Goal: Task Accomplishment & Management: Manage account settings

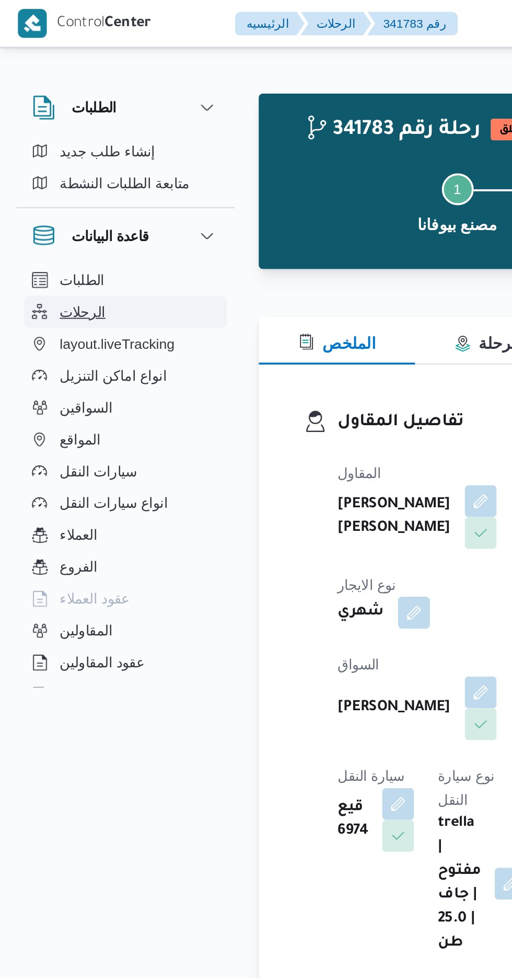
click at [54, 164] on button "الرحلات" at bounding box center [66, 163] width 107 height 17
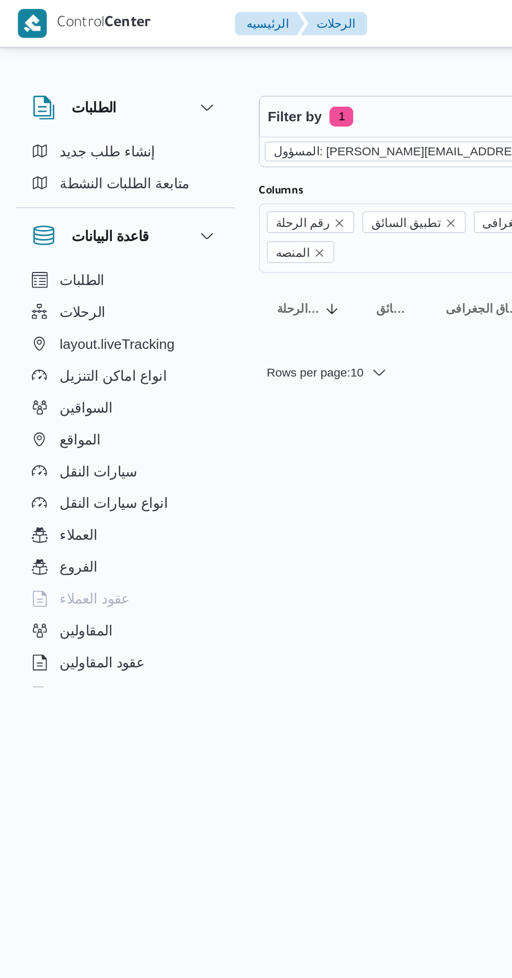
click at [332, 79] on icon "remove selected entity" at bounding box center [334, 79] width 4 height 4
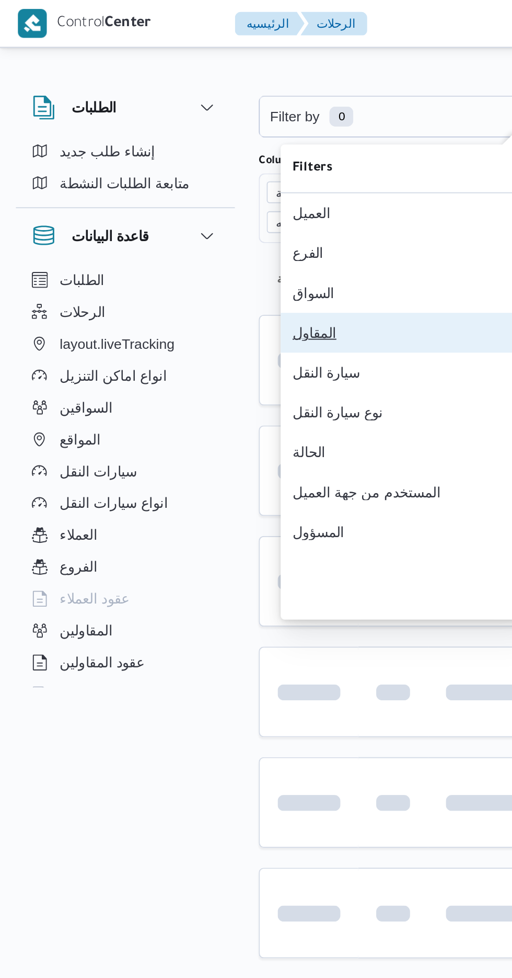
click at [193, 179] on div "المقاول" at bounding box center [210, 174] width 113 height 8
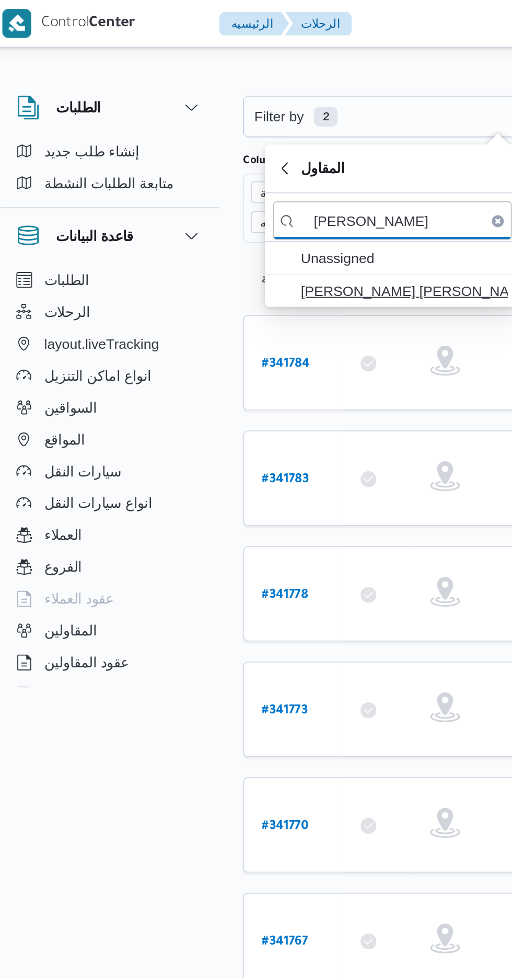
type input "[PERSON_NAME]"
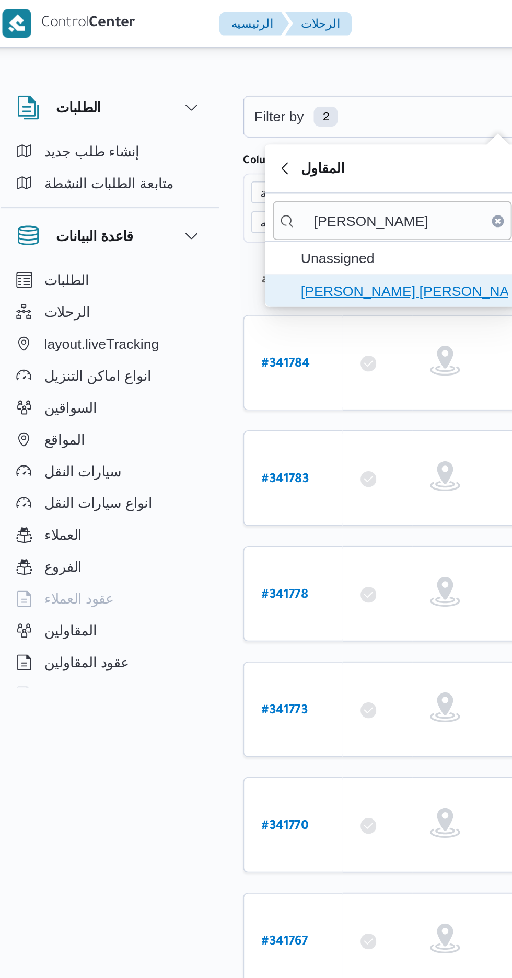
click at [224, 150] on span "[PERSON_NAME] [PERSON_NAME]" at bounding box center [220, 152] width 109 height 13
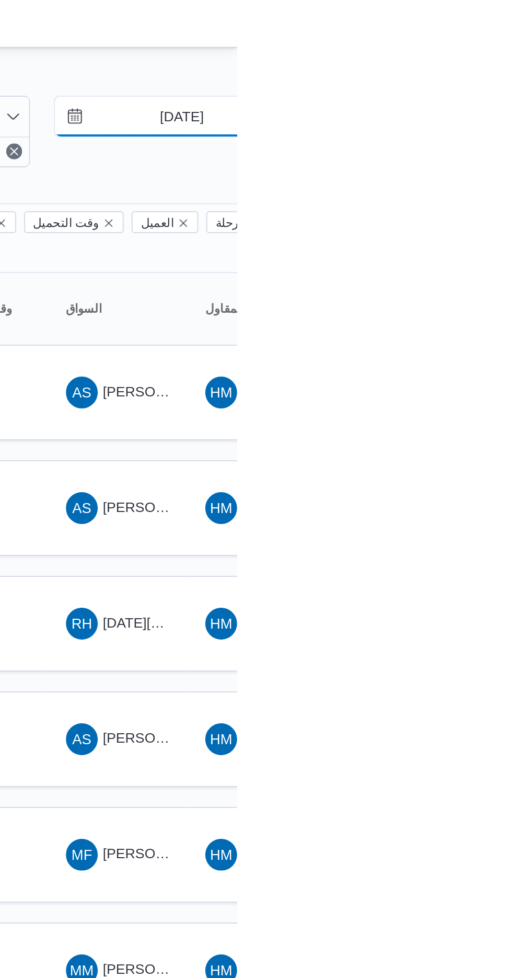
click at [481, 65] on input "[DATE]" at bounding box center [476, 61] width 119 height 21
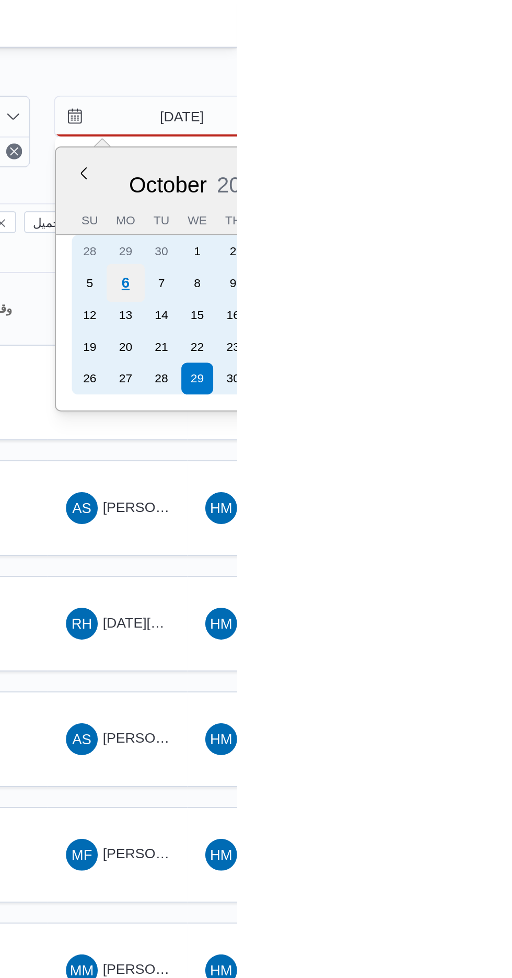
click at [454, 142] on div "6" at bounding box center [454, 149] width 20 height 20
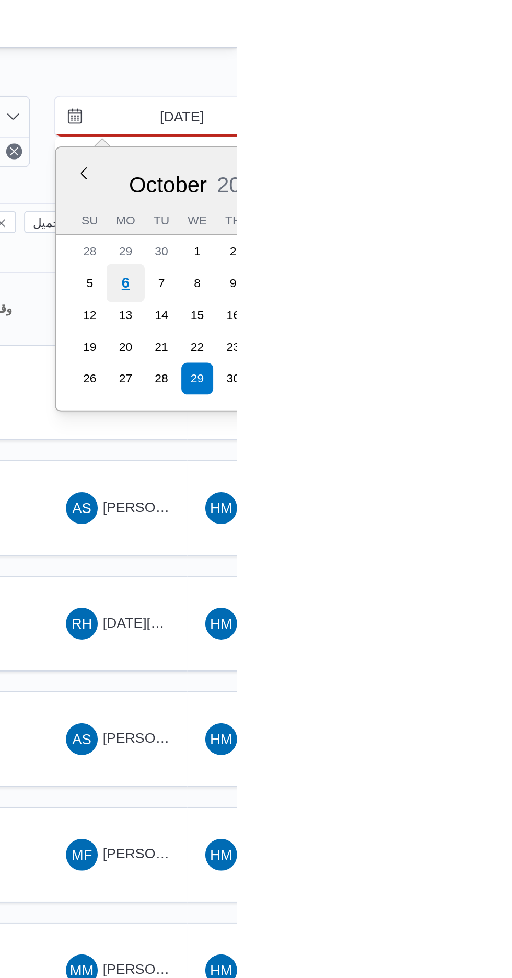
type input "[DATE]"
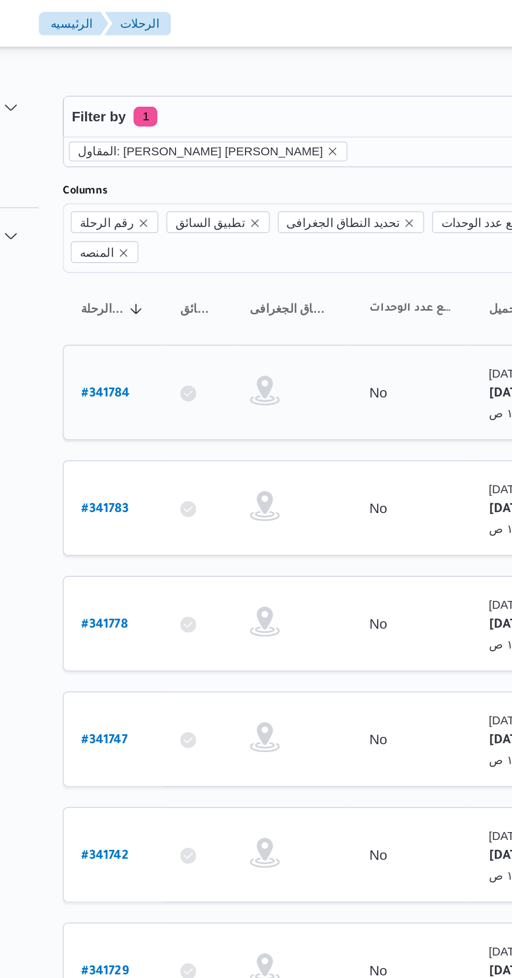
click at [161, 203] on b "# 341784" at bounding box center [158, 206] width 25 height 7
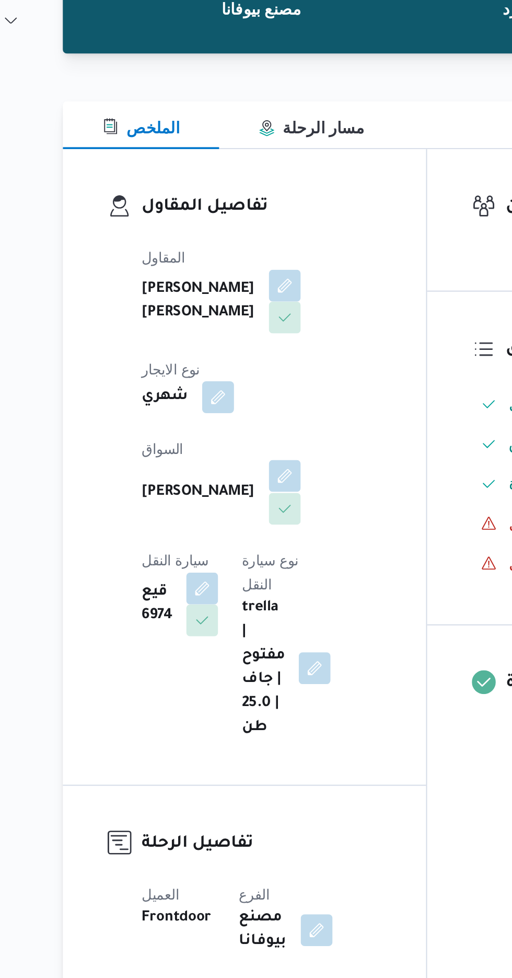
click at [244, 354] on button "button" at bounding box center [252, 362] width 17 height 17
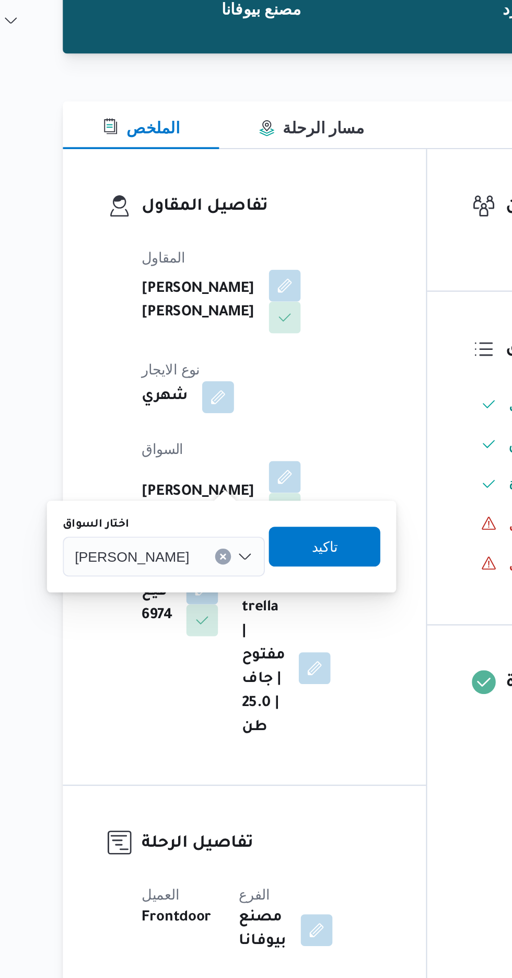
click at [202, 406] on span "[PERSON_NAME]" at bounding box center [172, 405] width 60 height 12
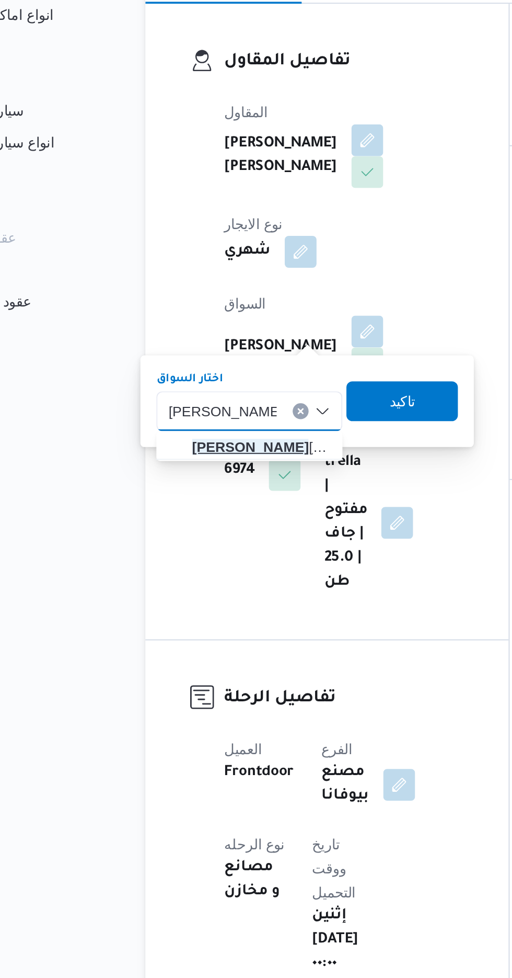
type input "[PERSON_NAME]"
click at [209, 423] on mark "[PERSON_NAME]" at bounding box center [190, 424] width 61 height 8
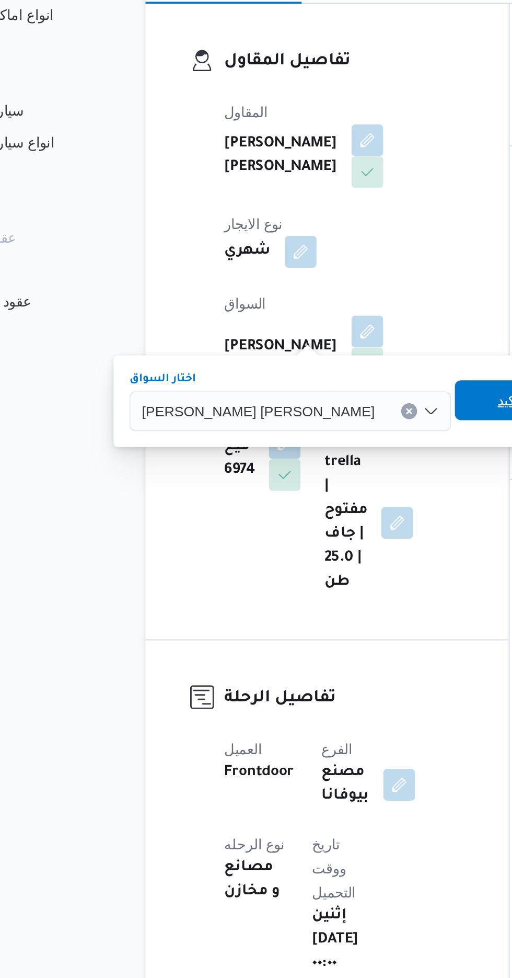
click at [298, 396] on span "تاكيد" at bounding box center [327, 399] width 59 height 21
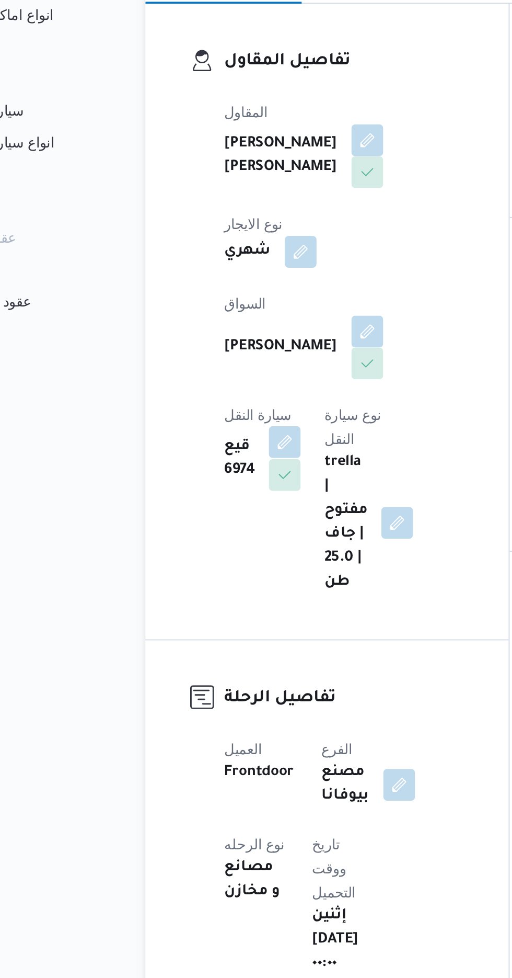
click at [217, 413] on button "button" at bounding box center [209, 421] width 17 height 17
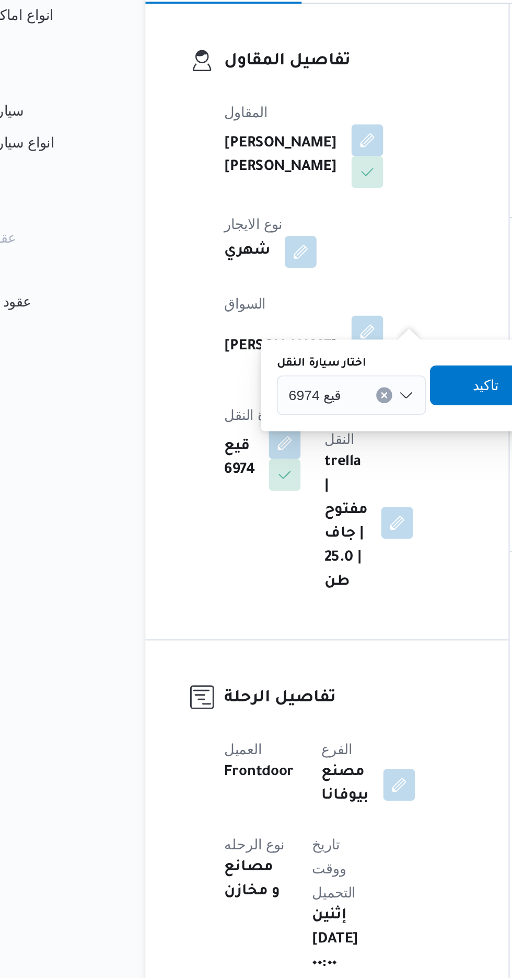
click at [243, 397] on input "اختار سيارة النقل" at bounding box center [243, 396] width 1 height 13
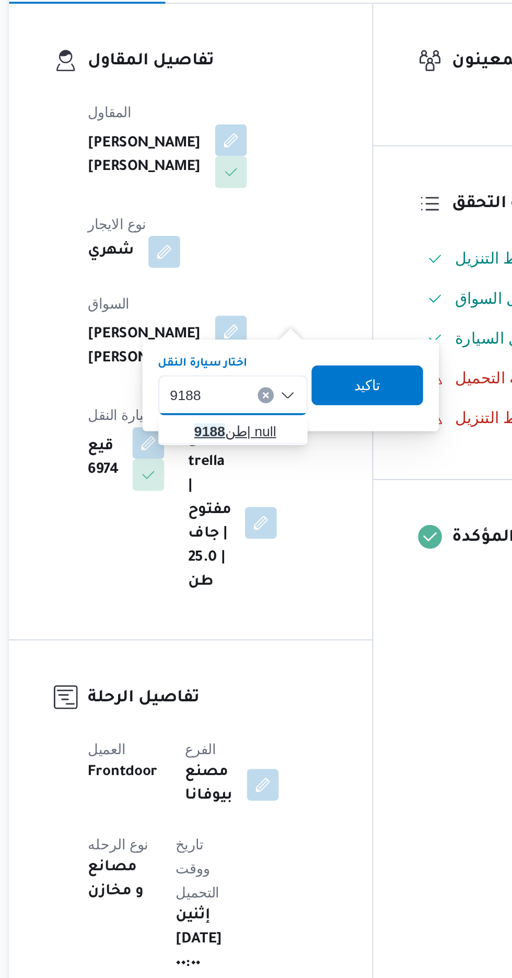
type input "9188"
click at [255, 411] on span "طن 9188 | null" at bounding box center [259, 415] width 53 height 13
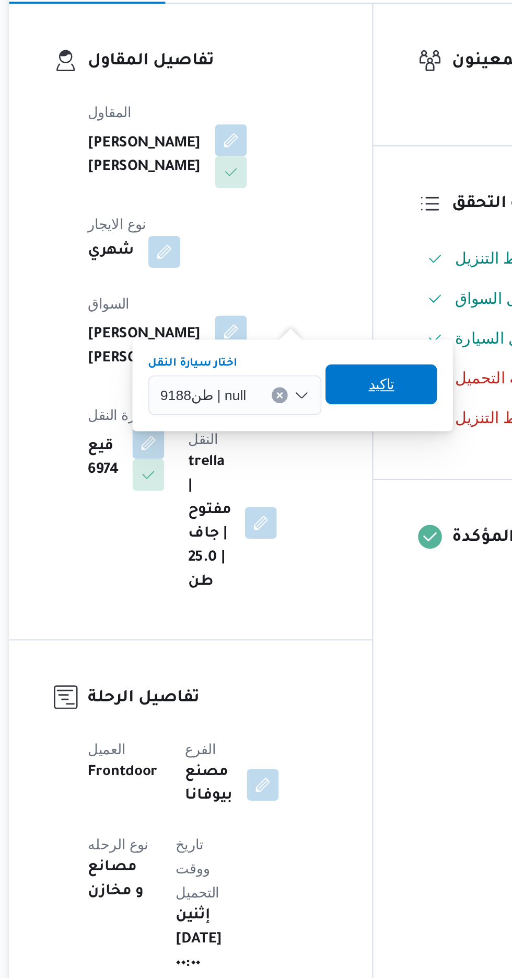
click at [335, 389] on span "تاكيد" at bounding box center [332, 391] width 14 height 13
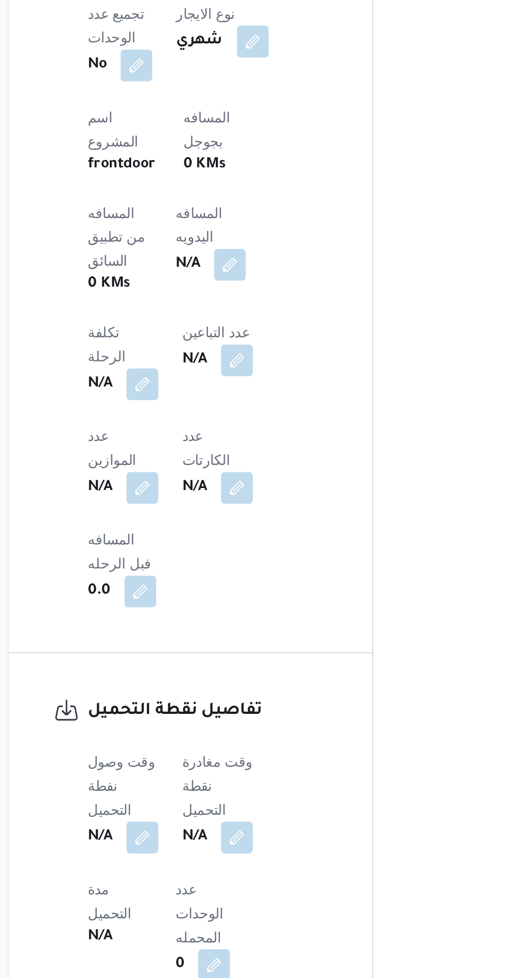
scroll to position [392, 0]
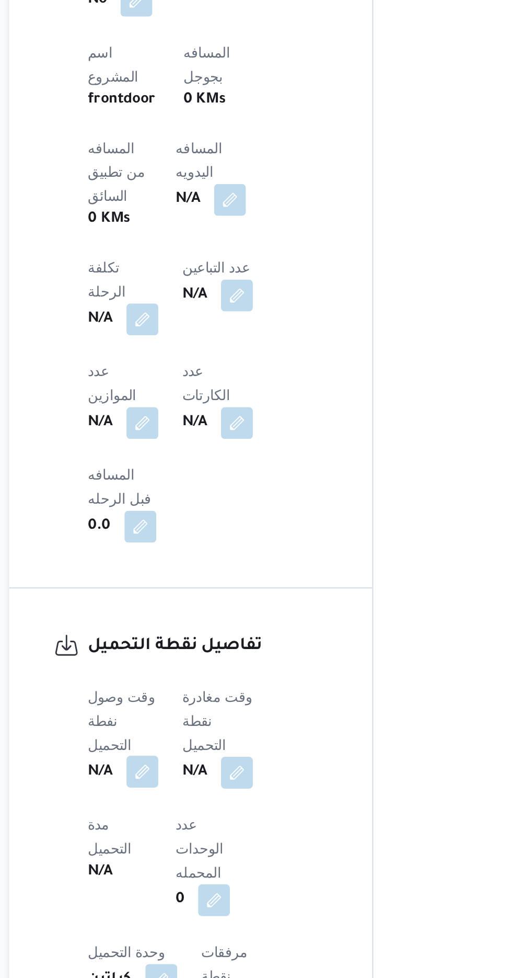
click at [201, 861] on button "button" at bounding box center [206, 869] width 17 height 17
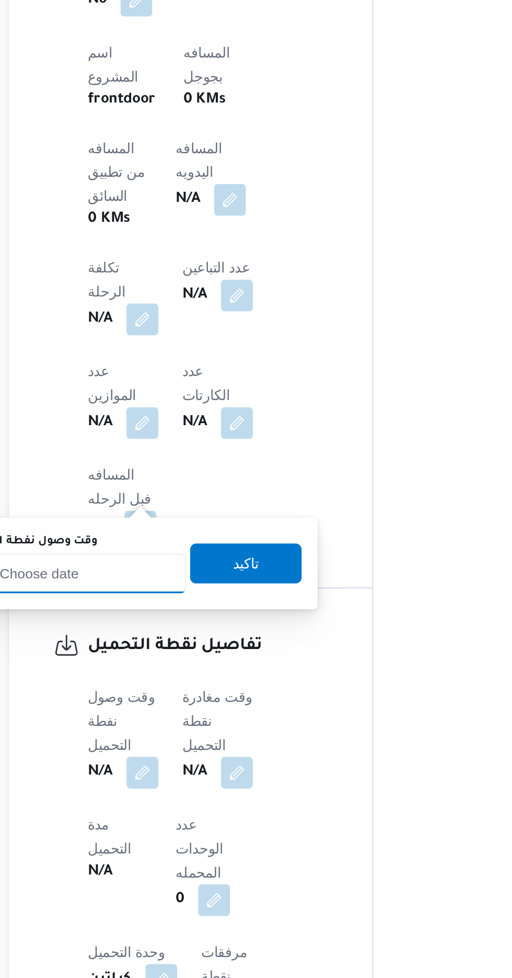
click at [187, 763] on input "وقت وصول نفطة التحميل" at bounding box center [169, 765] width 119 height 21
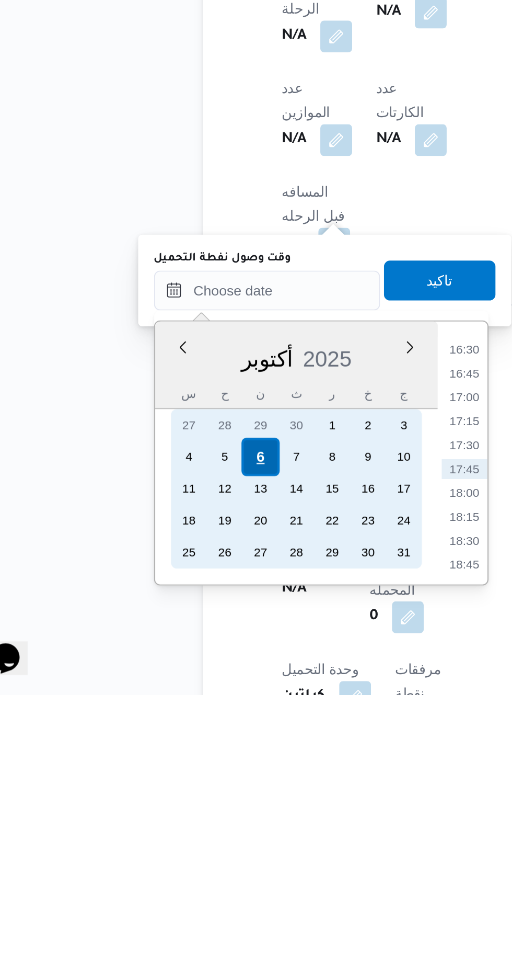
click at [166, 852] on div "6" at bounding box center [166, 853] width 20 height 20
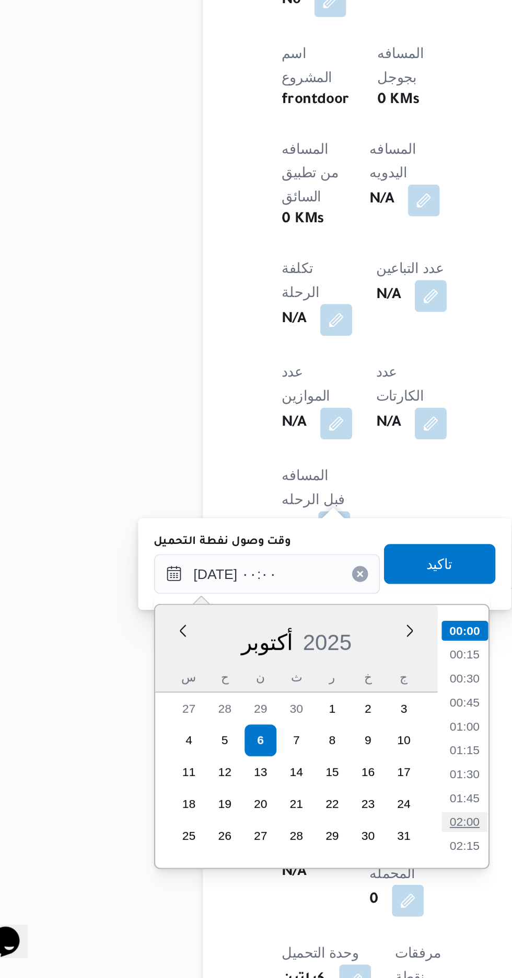
click at [273, 894] on li "02:00" at bounding box center [273, 895] width 24 height 10
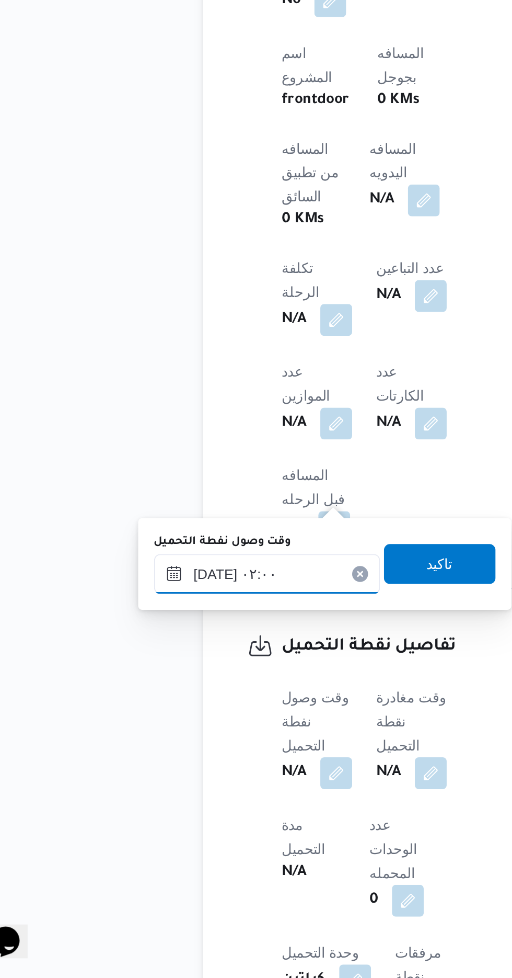
scroll to position [392, 0]
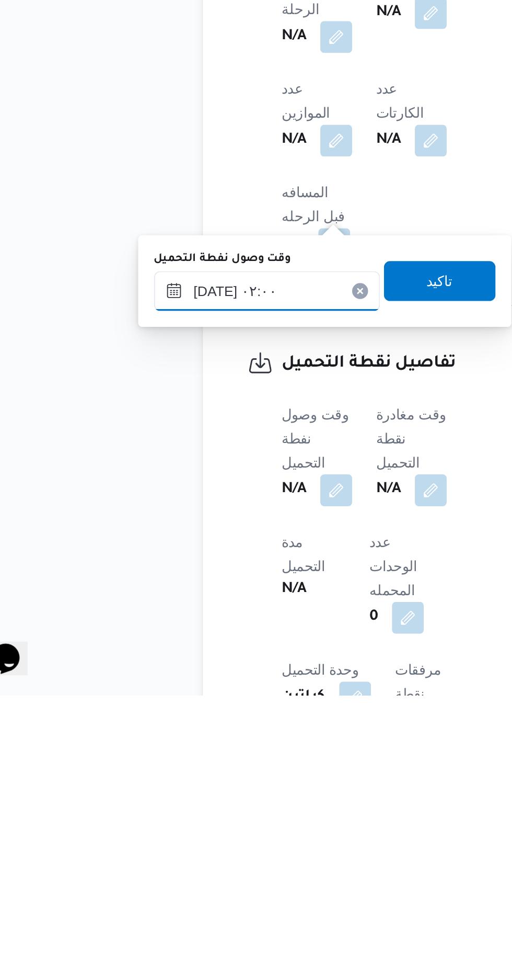
click at [195, 761] on input "[DATE] ٠٢:٠٠" at bounding box center [169, 765] width 119 height 21
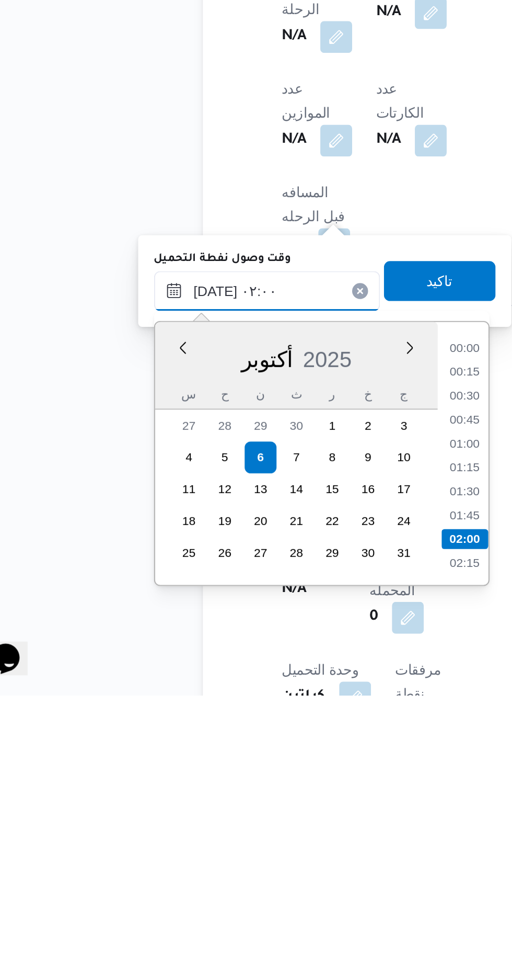
scroll to position [37, 0]
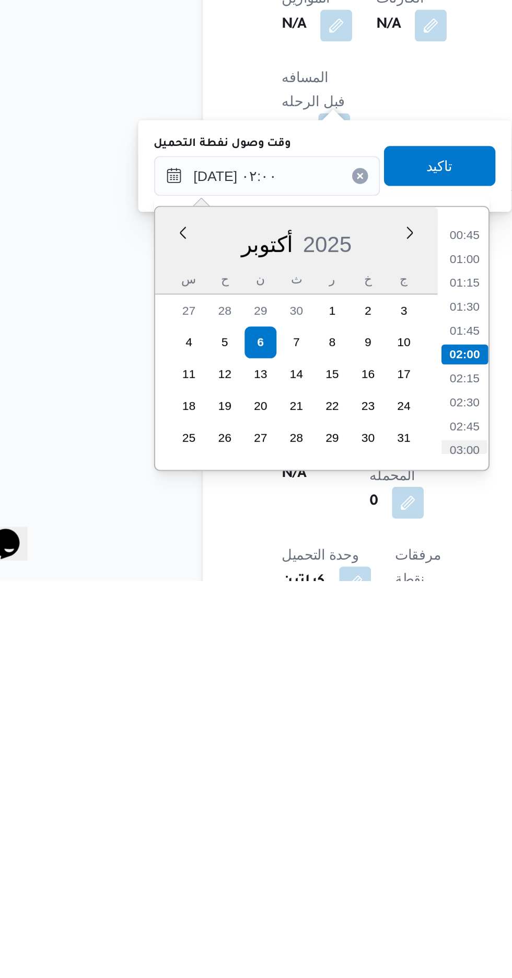
click at [272, 907] on li "03:00" at bounding box center [273, 909] width 24 height 10
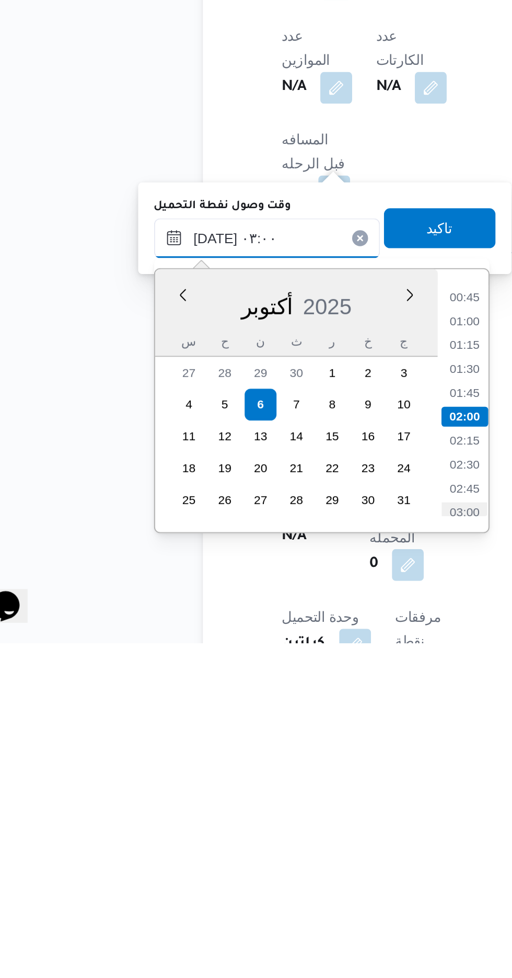
scroll to position [392, 0]
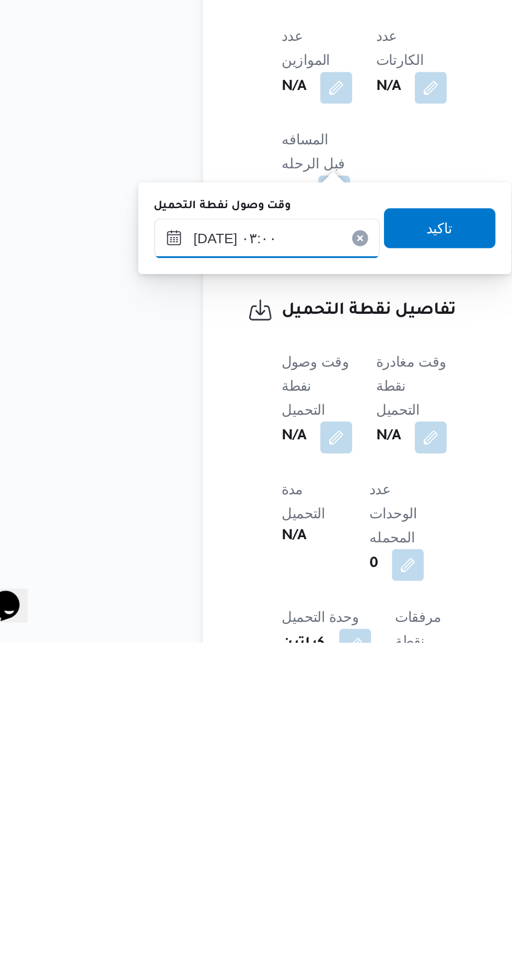
click at [188, 766] on input "[DATE] ٠٣:٠٠" at bounding box center [169, 765] width 119 height 21
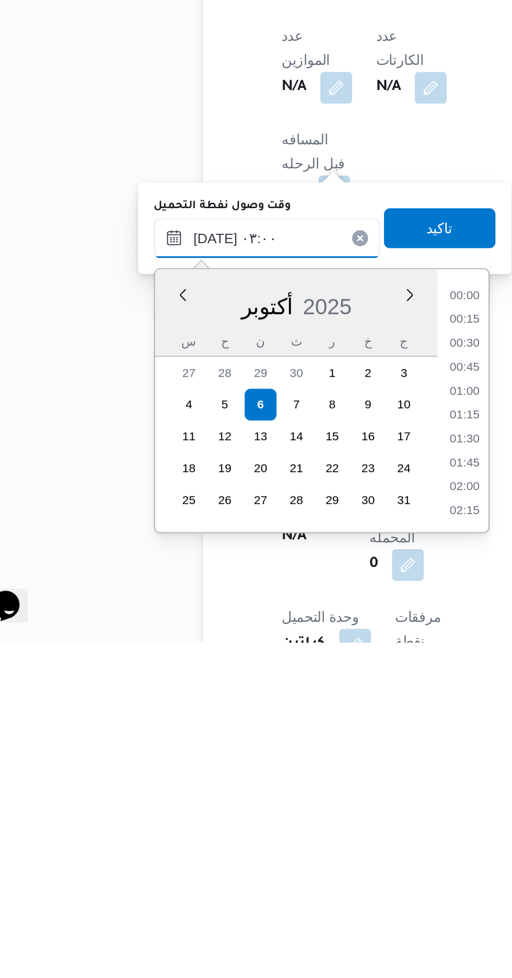
scroll to position [87, 0]
click at [271, 904] on li "04:00" at bounding box center [273, 909] width 24 height 10
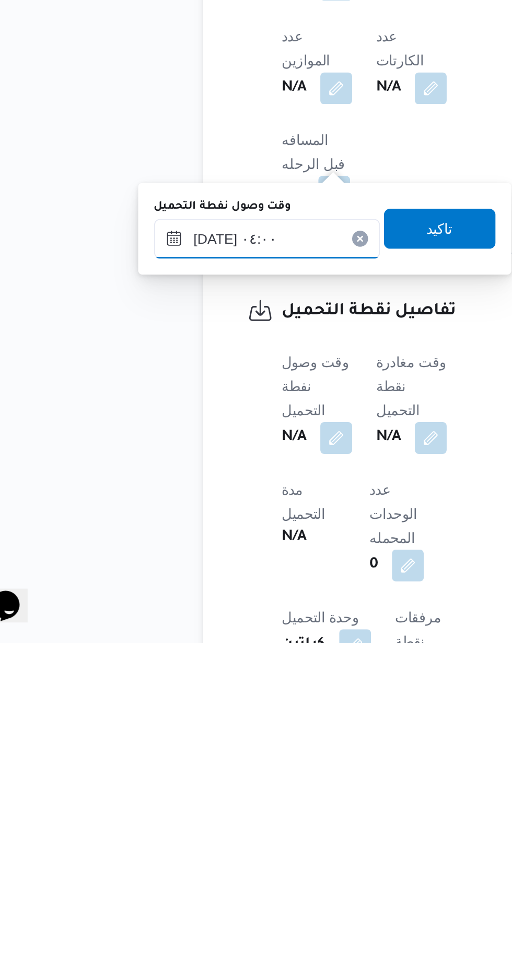
click at [194, 767] on input "[DATE] ٠٤:٠٠" at bounding box center [169, 765] width 119 height 21
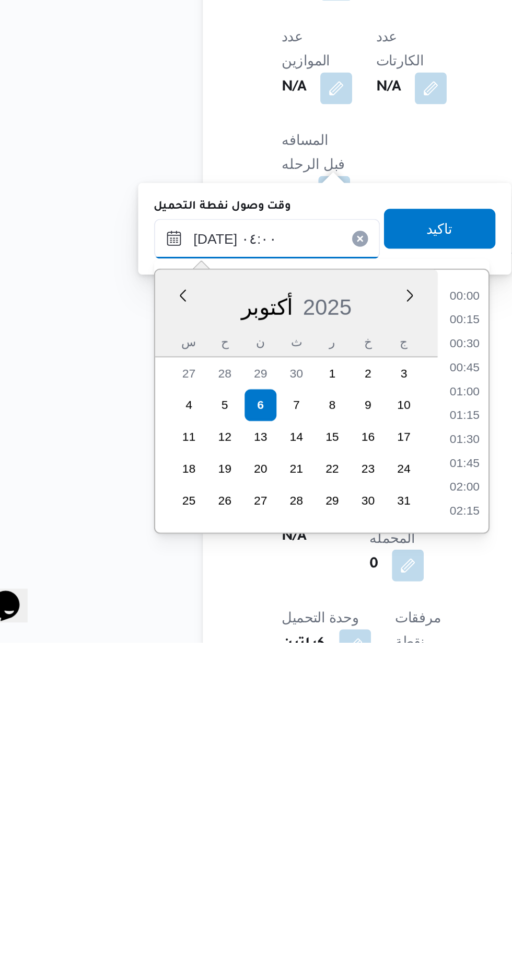
scroll to position [137, 0]
click at [275, 881] on li "04:30" at bounding box center [273, 884] width 24 height 10
type input "[DATE] ٠٤:٣٠"
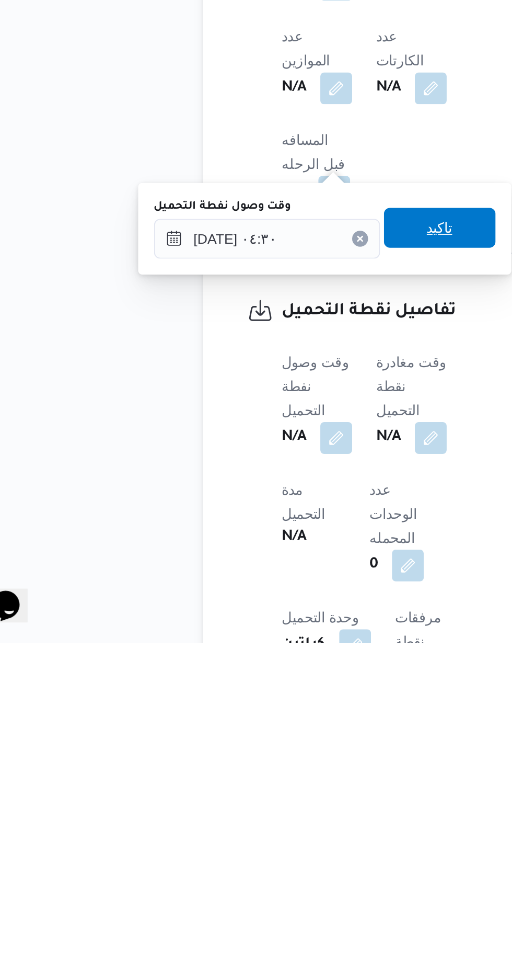
click at [266, 768] on span "تاكيد" at bounding box center [260, 760] width 59 height 21
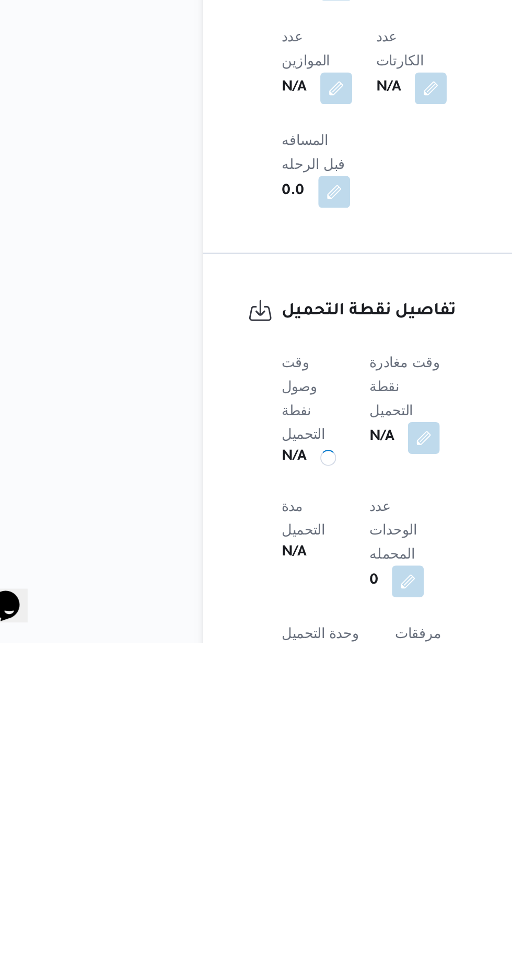
scroll to position [391, 0]
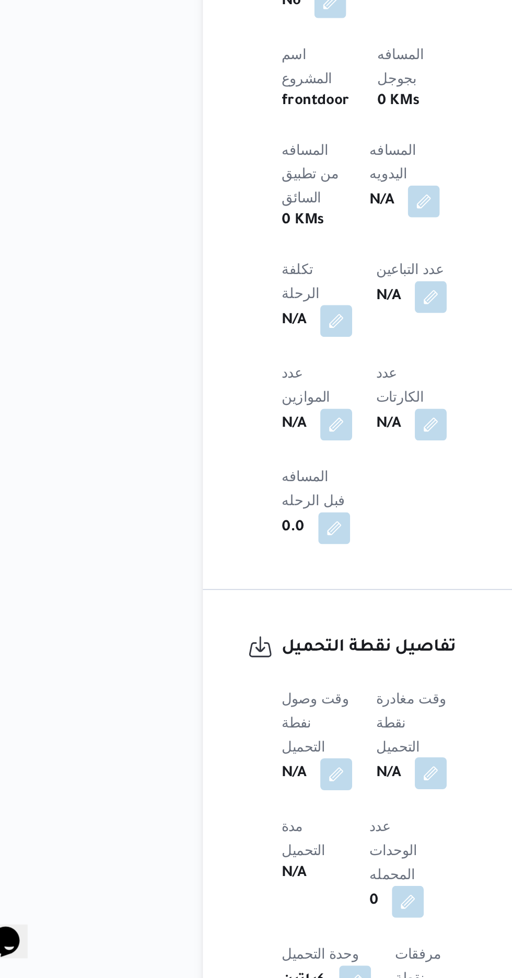
click at [260, 861] on button "button" at bounding box center [255, 869] width 17 height 17
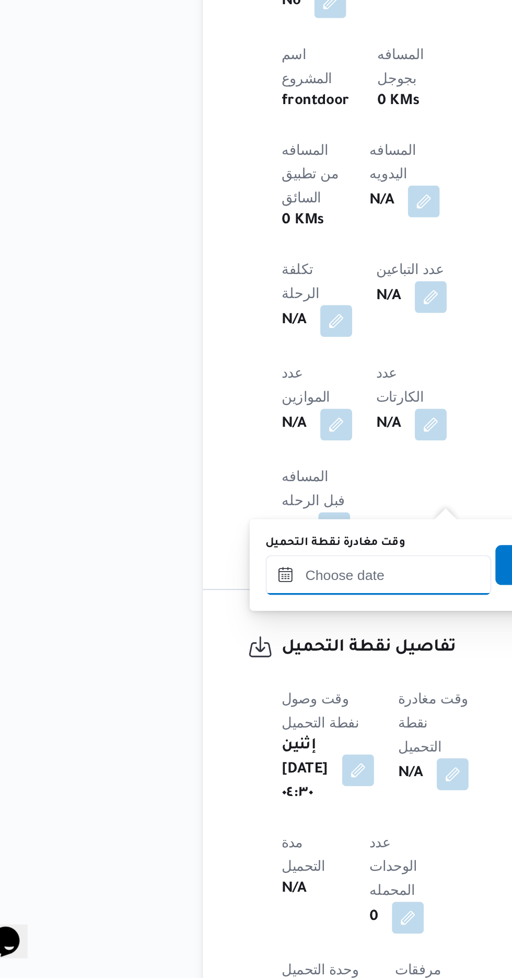
click at [227, 766] on input "وقت مغادرة نقطة التحميل" at bounding box center [228, 765] width 119 height 21
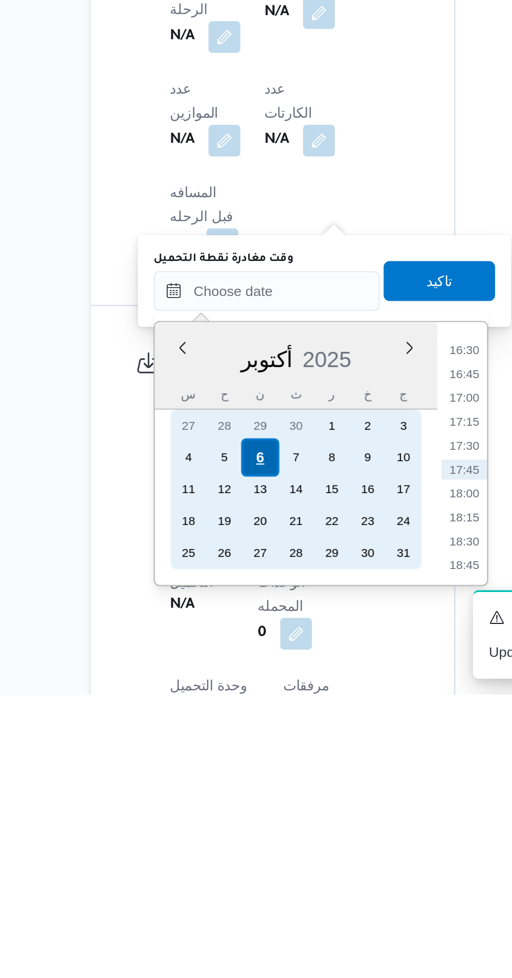
click at [224, 851] on div "6" at bounding box center [225, 853] width 20 height 20
type input "[DATE] ٠٠:٠٠"
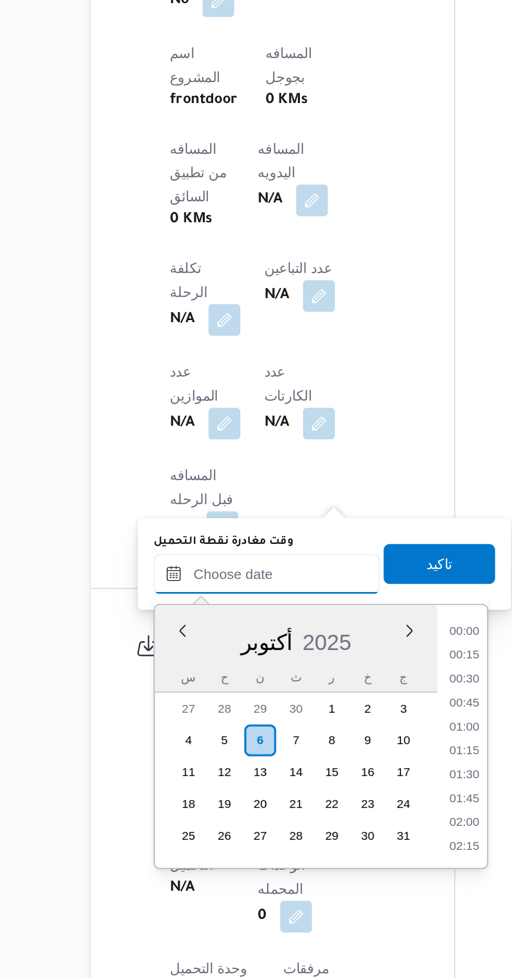
click at [175, 768] on input "وقت مغادرة نقطة التحميل" at bounding box center [228, 765] width 119 height 21
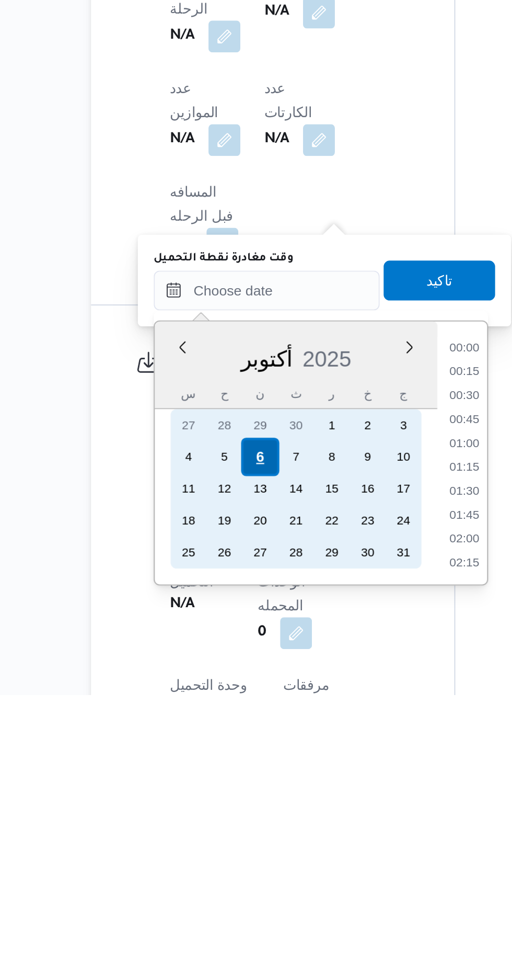
click at [224, 852] on div "6" at bounding box center [225, 853] width 20 height 20
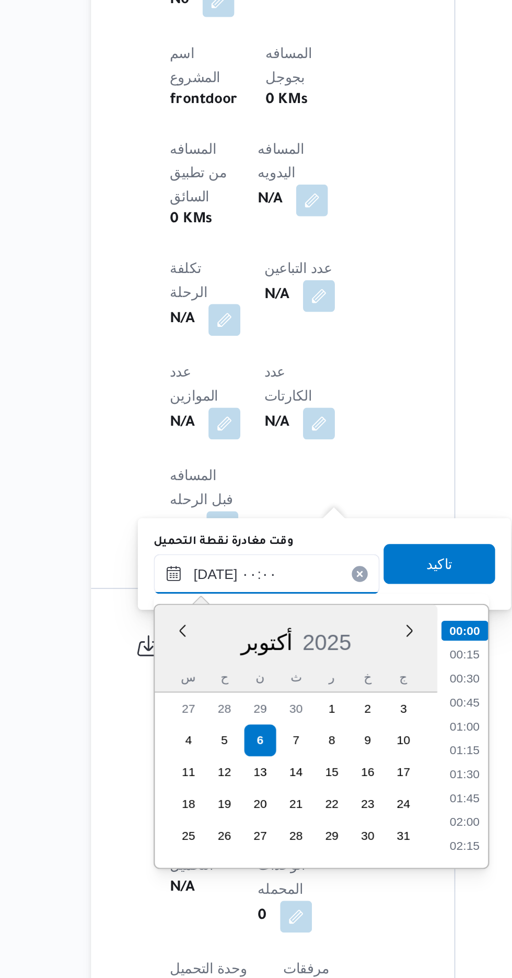
click at [176, 765] on input "[DATE] ٠٠:٠٠" at bounding box center [228, 765] width 119 height 21
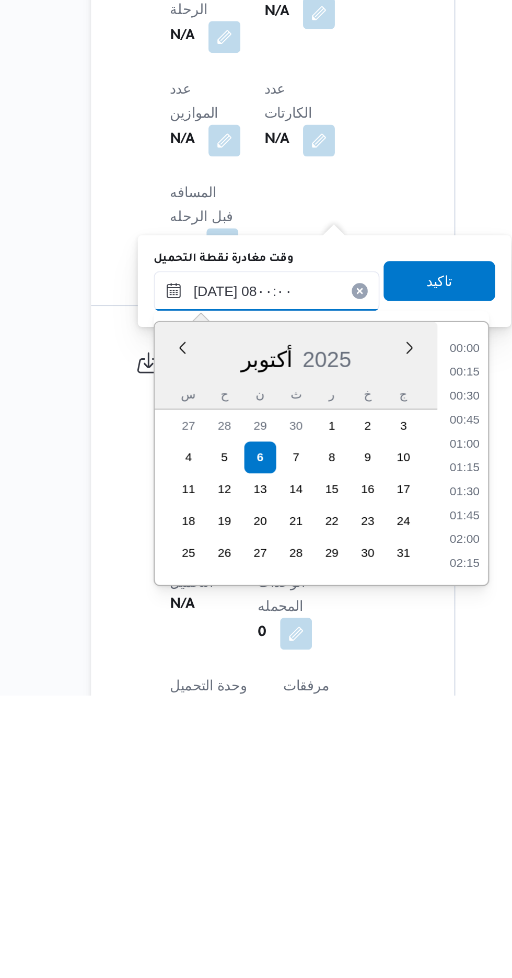
scroll to position [292, 0]
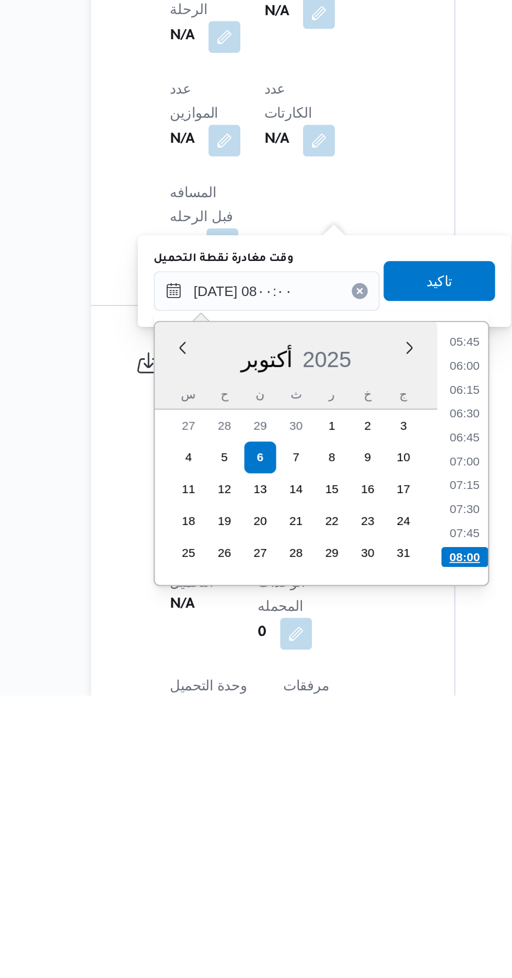
click at [326, 902] on li "08:00" at bounding box center [332, 905] width 25 height 10
type input "[DATE] ٠٨:٠٠"
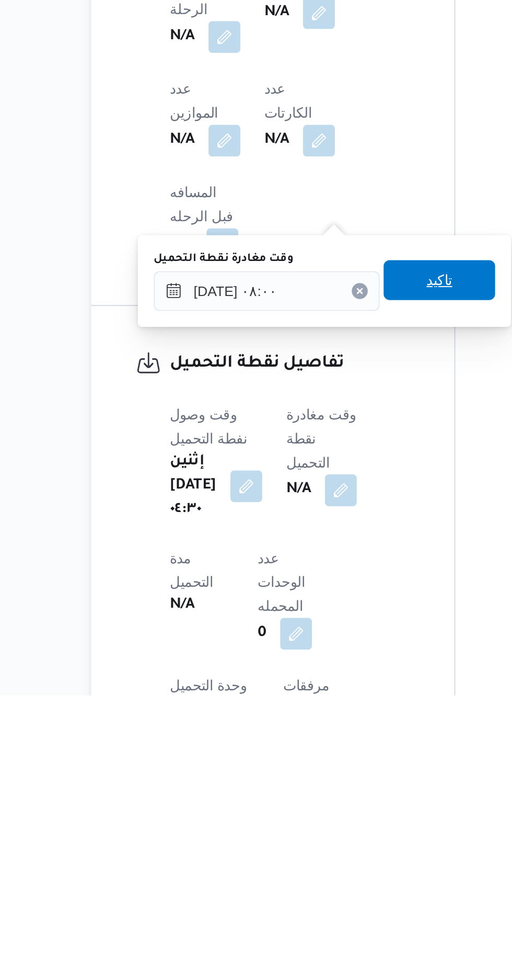
click at [326, 757] on span "تاكيد" at bounding box center [319, 759] width 14 height 13
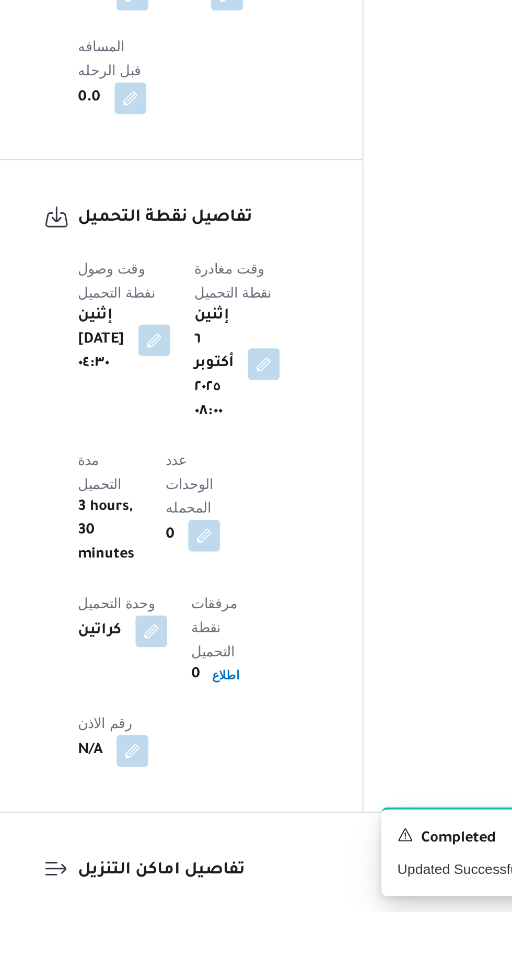
scroll to position [586, 0]
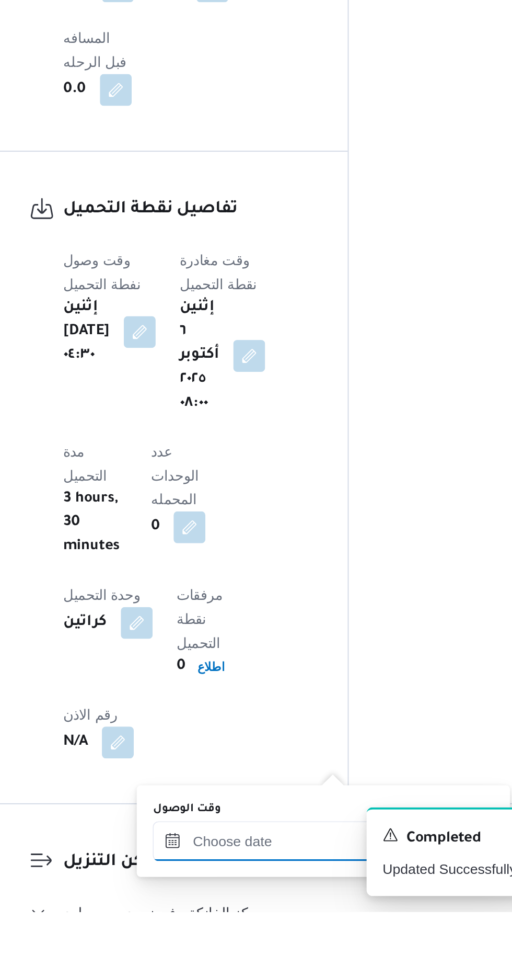
click at [300, 936] on input "وقت الوصول" at bounding box center [283, 940] width 119 height 21
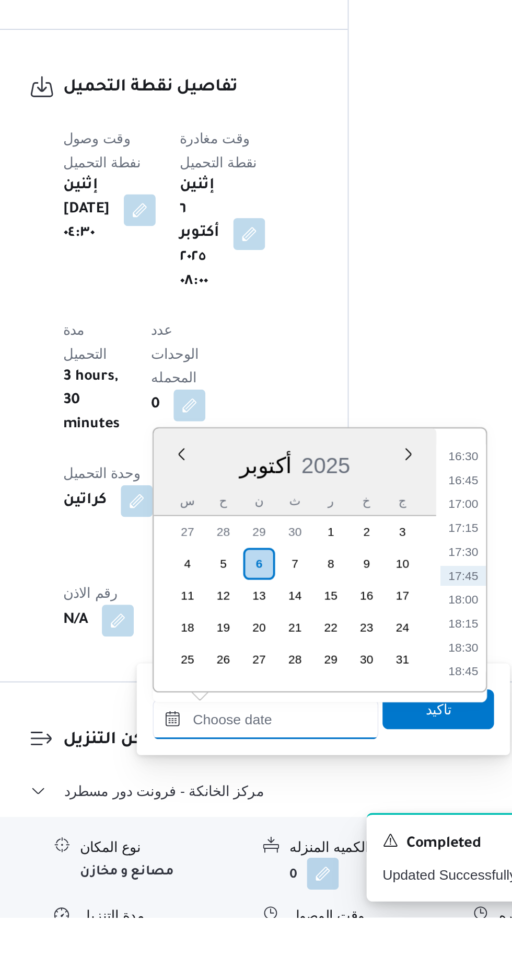
scroll to position [682, 0]
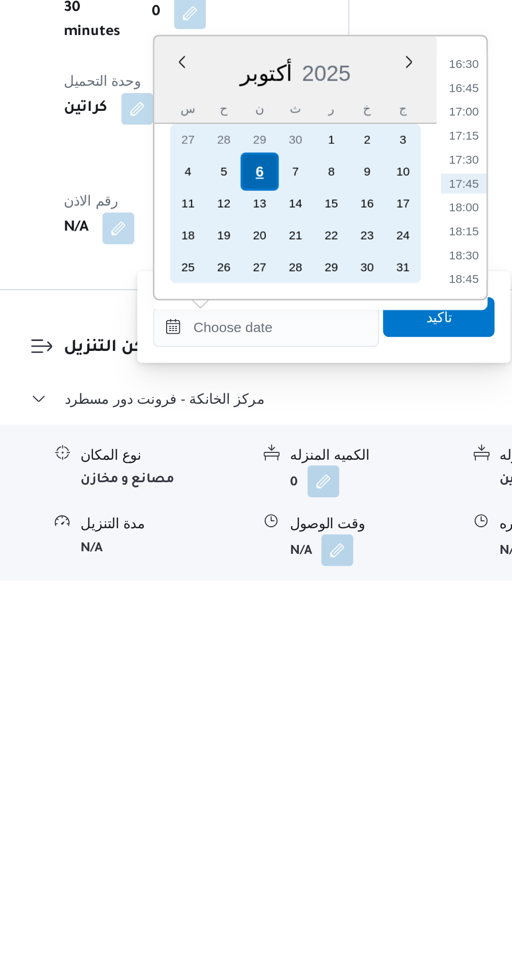
click at [280, 762] on div "6" at bounding box center [280, 763] width 20 height 20
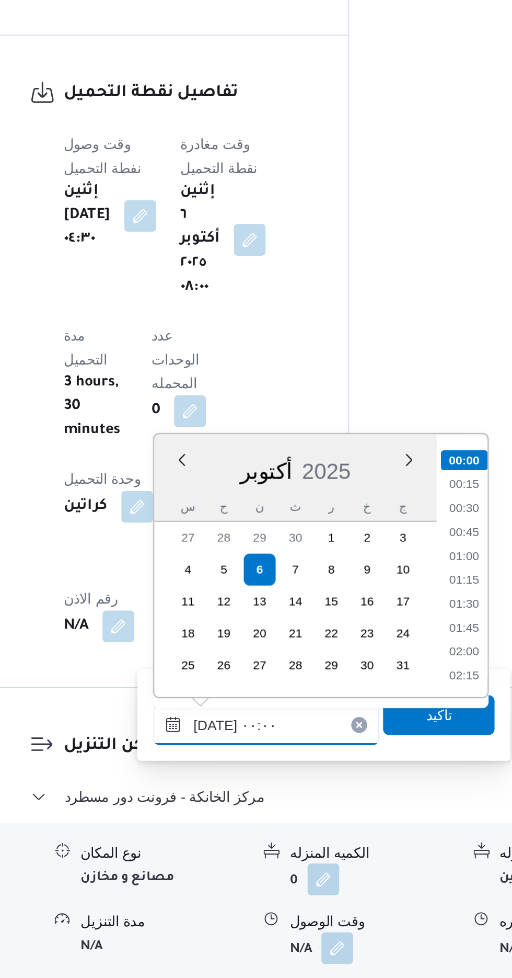
click at [227, 843] on input "[DATE] ٠٠:٠٠" at bounding box center [283, 844] width 119 height 21
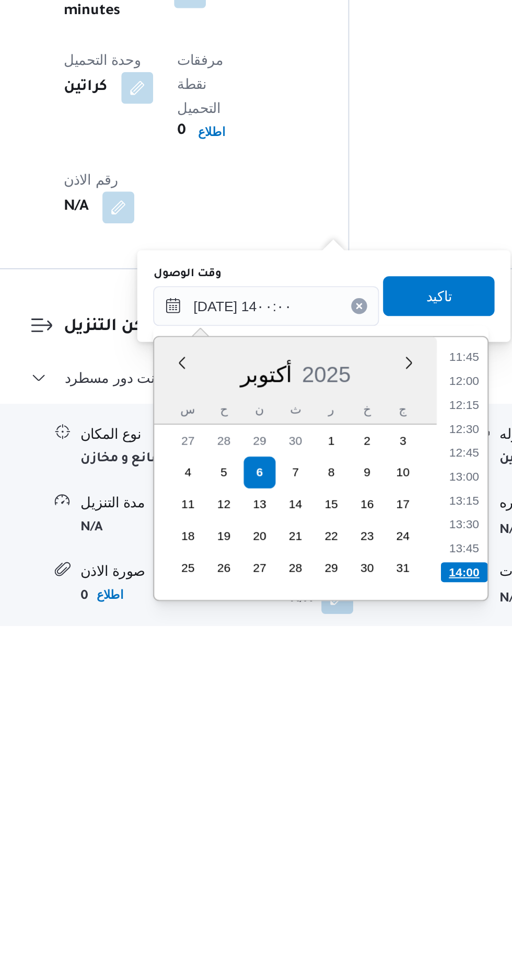
click at [386, 947] on li "14:00" at bounding box center [387, 949] width 25 height 10
type input "[DATE] ١٤:٠٠"
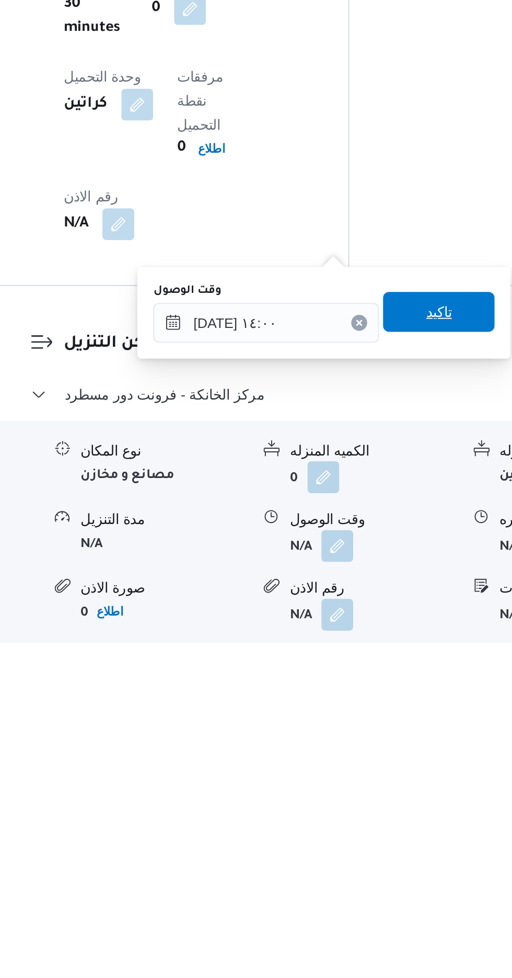
click at [381, 803] on span "تاكيد" at bounding box center [374, 804] width 14 height 13
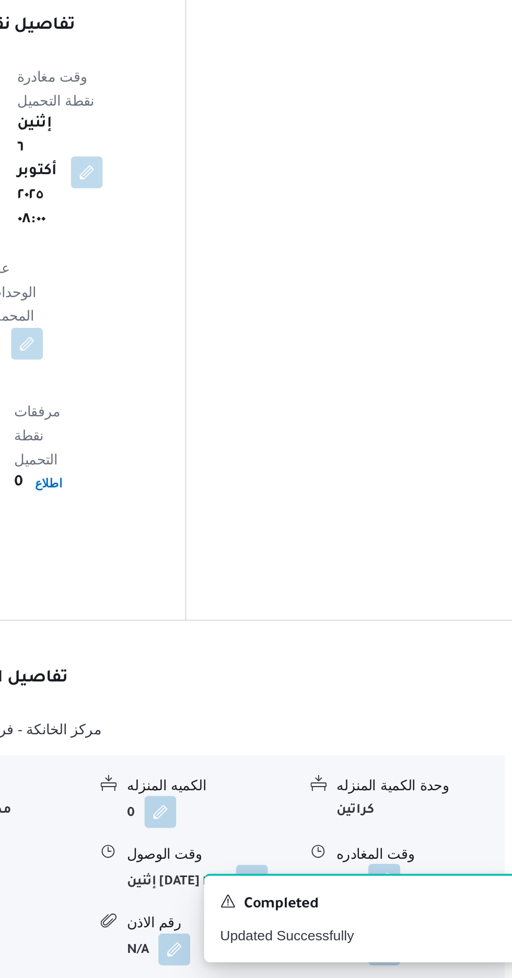
click at [431, 917] on button "button" at bounding box center [431, 925] width 17 height 17
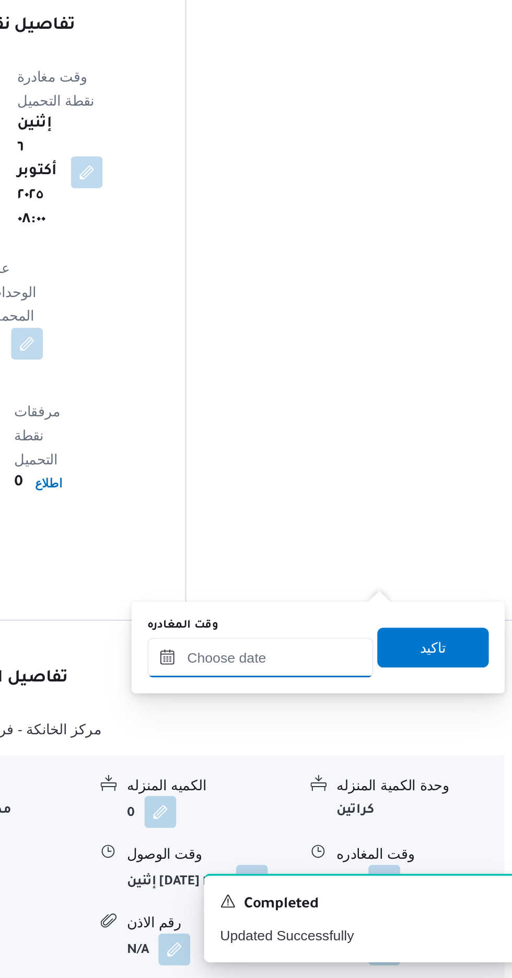
click at [370, 807] on input "وقت المغادره" at bounding box center [366, 809] width 119 height 21
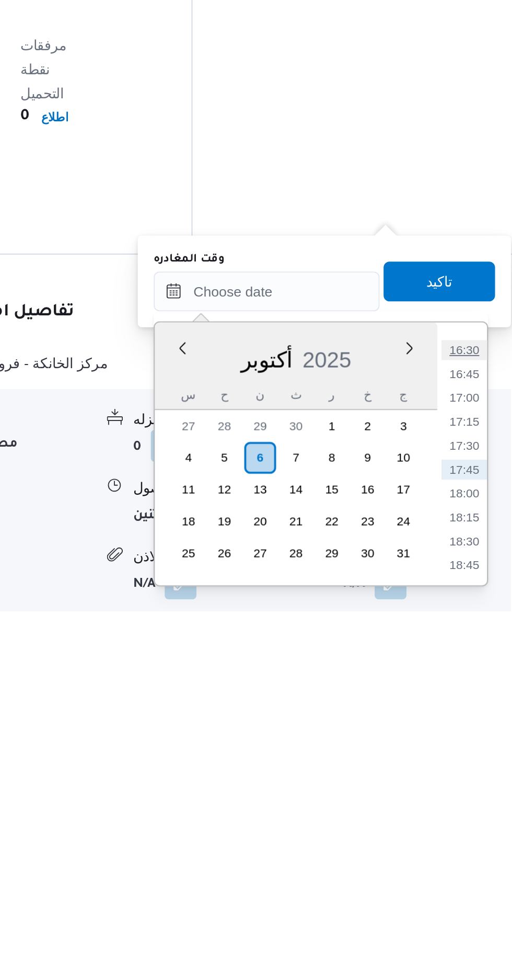
click at [465, 837] on li "16:30" at bounding box center [470, 840] width 24 height 10
type input "[DATE] ١٦:٣٠"
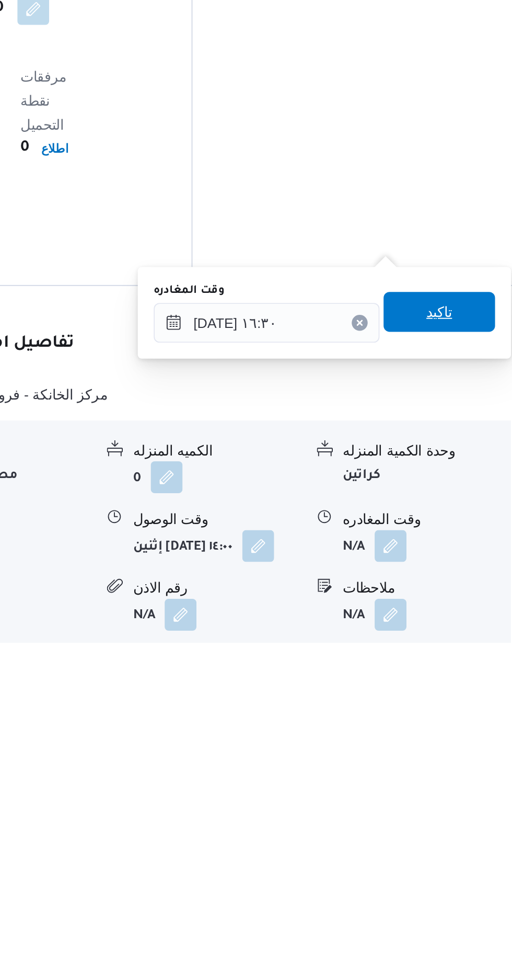
click at [464, 801] on span "تاكيد" at bounding box center [457, 804] width 14 height 13
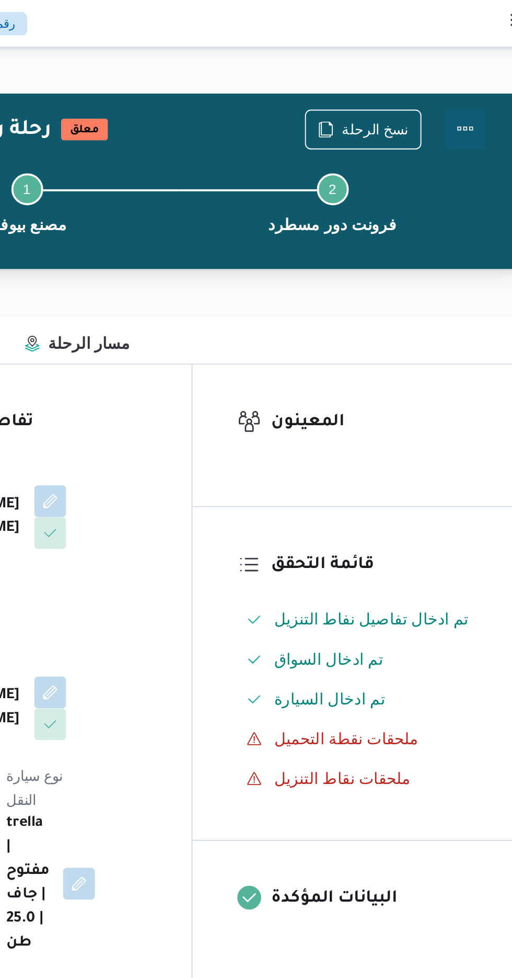
click at [472, 64] on button "Actions" at bounding box center [470, 67] width 21 height 21
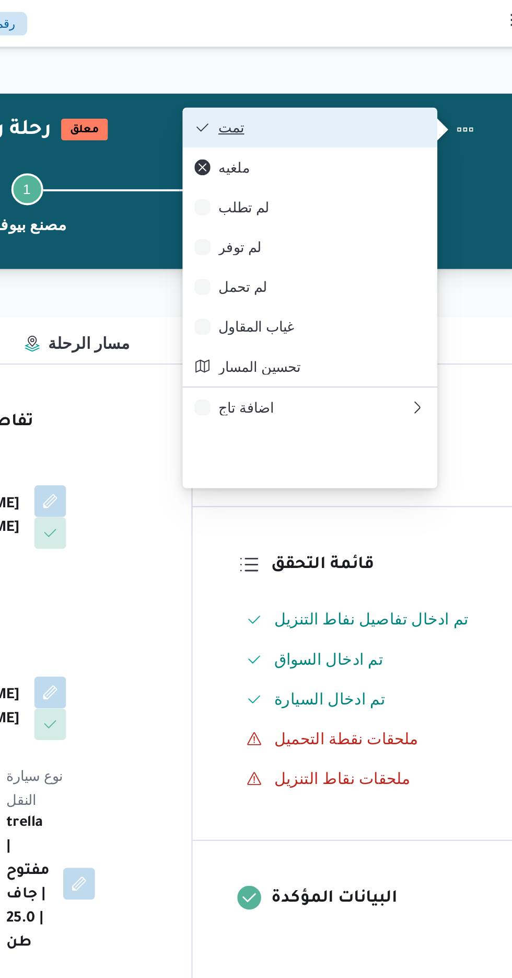
click at [415, 63] on span "تمت" at bounding box center [395, 67] width 109 height 8
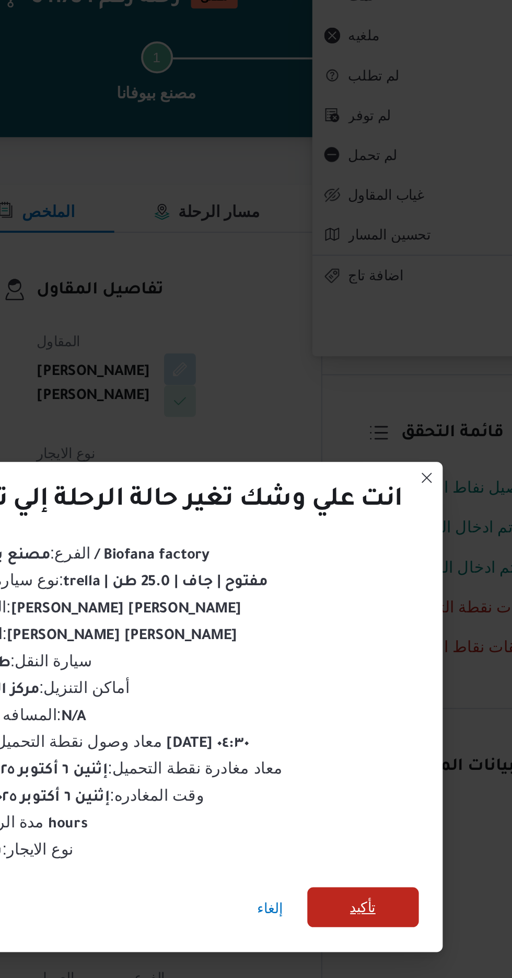
click at [348, 539] on span "تأكيد" at bounding box center [349, 545] width 14 height 13
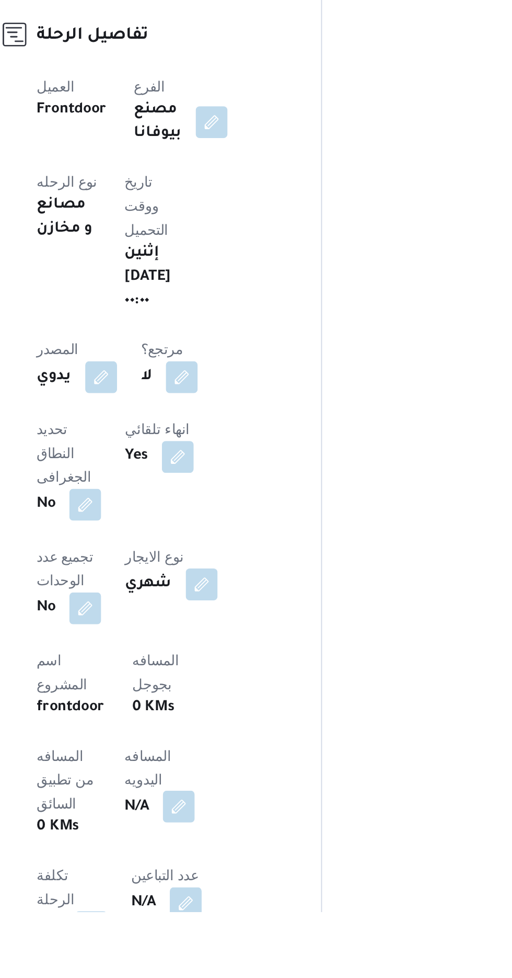
click at [244, 914] on button "button" at bounding box center [252, 922] width 17 height 17
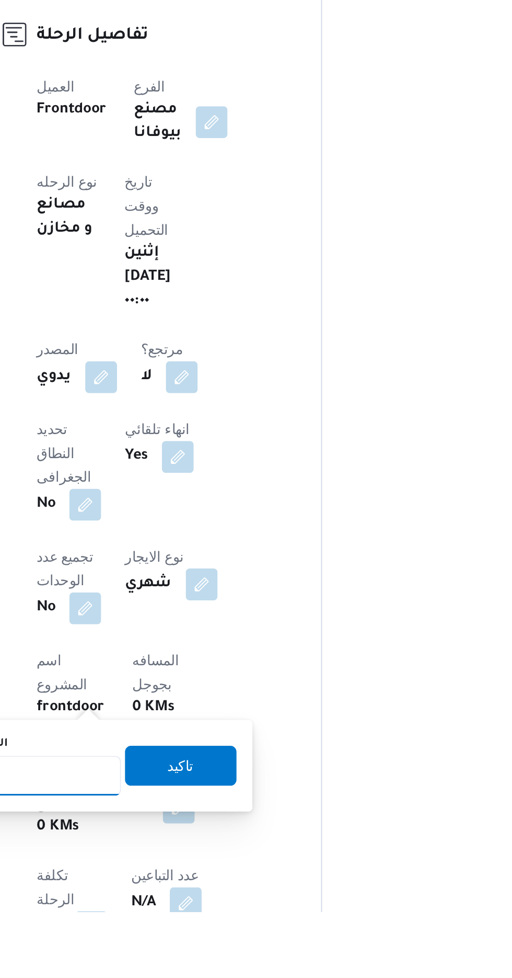
click at [193, 906] on input "المسافه اليدويه" at bounding box center [170, 905] width 104 height 21
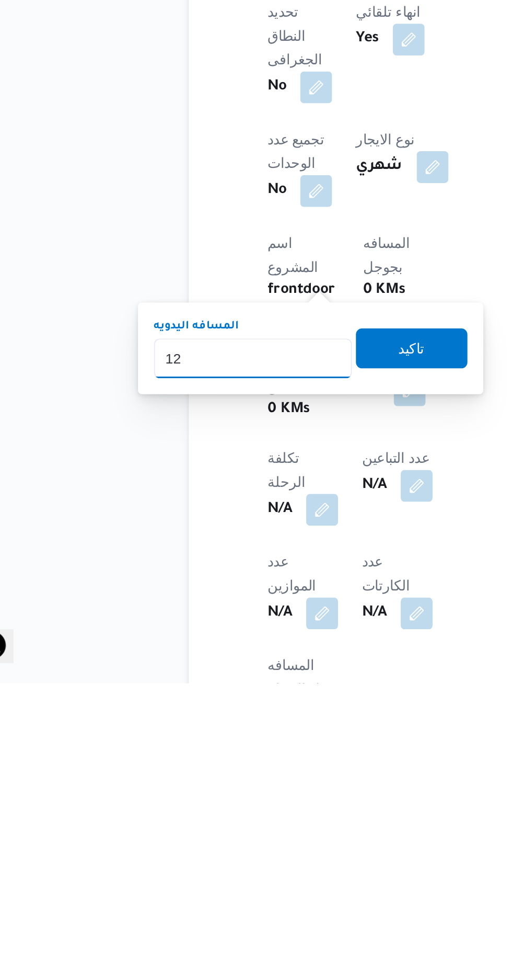
type input "120"
click at [271, 807] on span "تاكيد" at bounding box center [253, 801] width 59 height 21
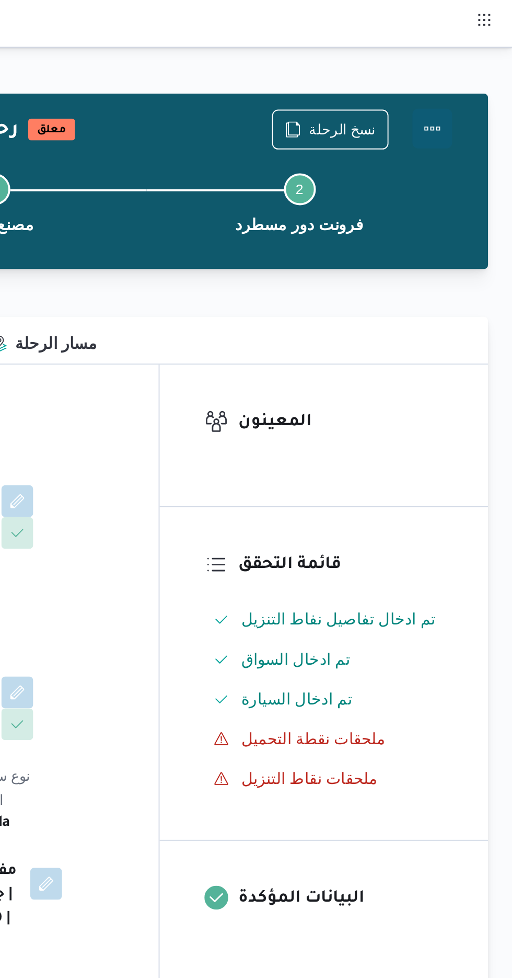
click at [477, 60] on button "Actions" at bounding box center [470, 67] width 21 height 21
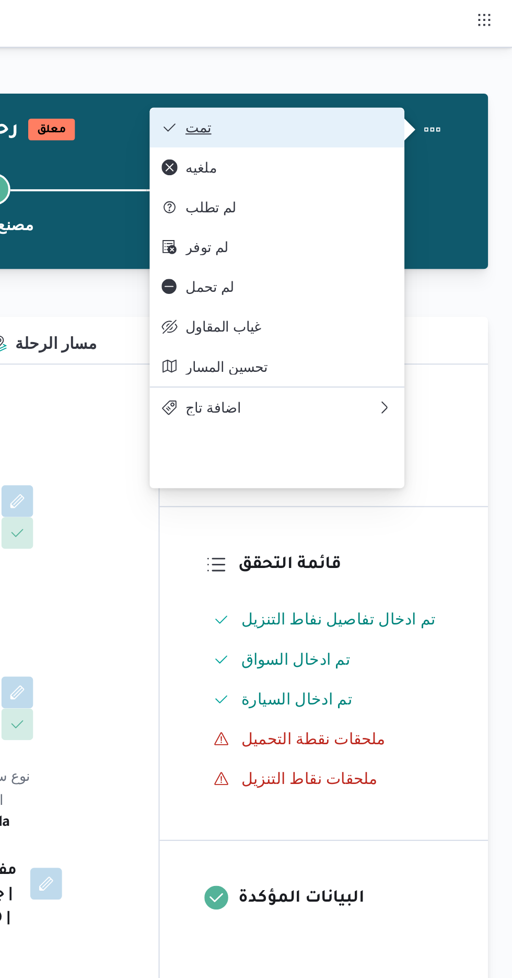
click at [425, 62] on button "تمت" at bounding box center [389, 66] width 134 height 21
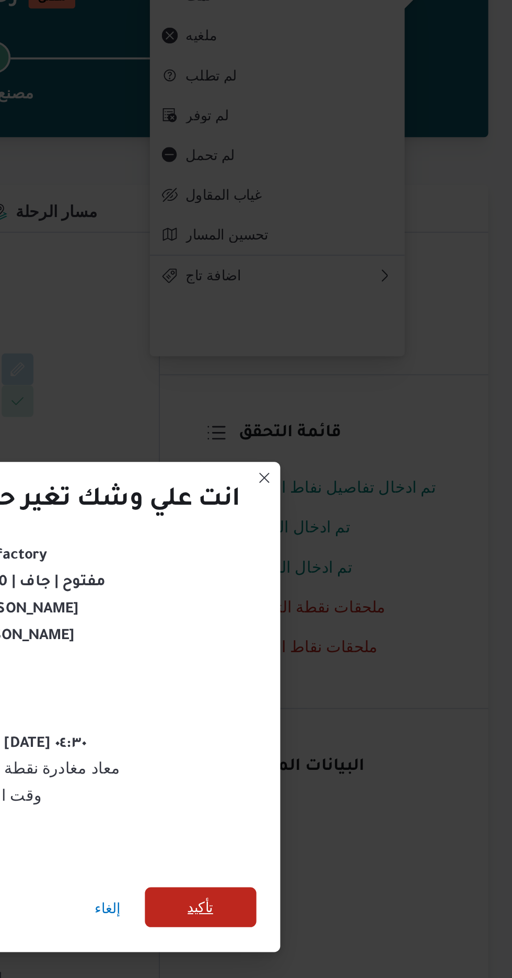
click at [362, 548] on span "تأكيد" at bounding box center [348, 545] width 59 height 21
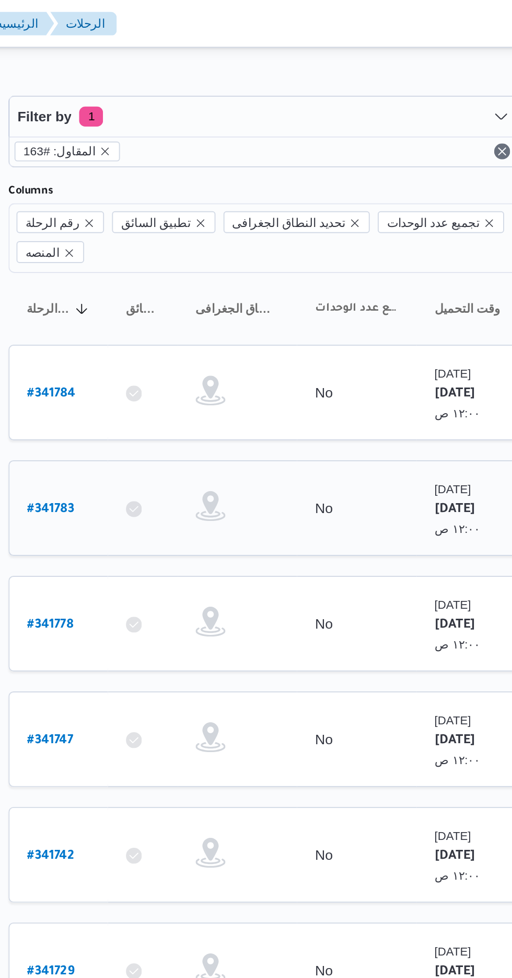
click at [157, 264] on b "# 341783" at bounding box center [158, 267] width 25 height 7
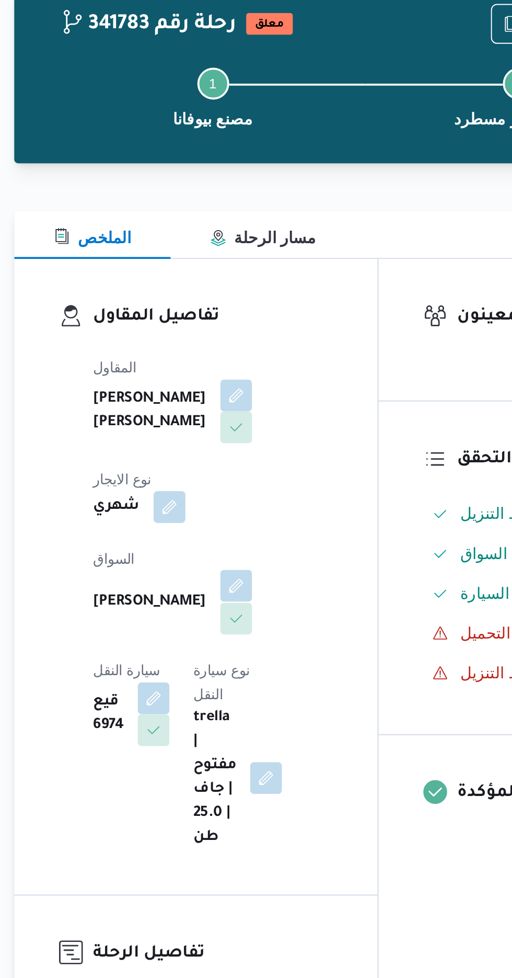
click at [244, 354] on button "button" at bounding box center [252, 362] width 17 height 17
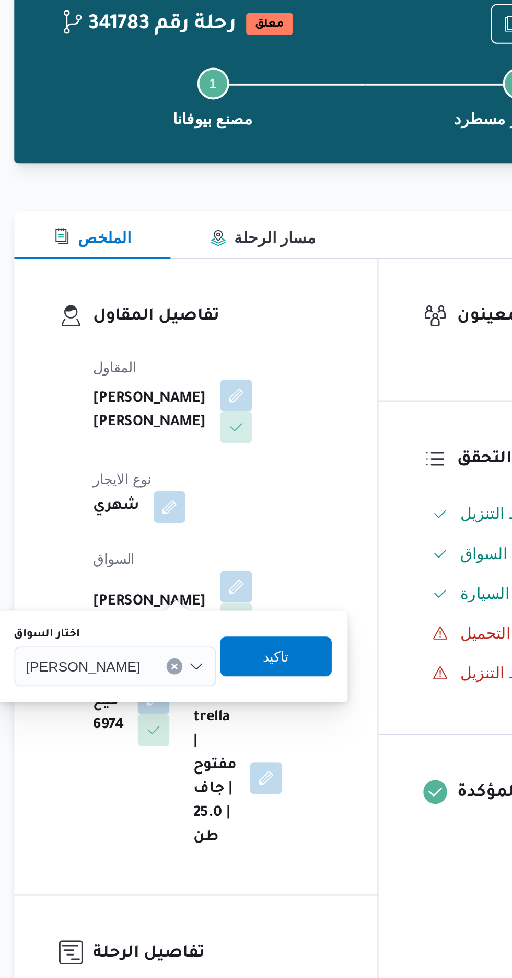
click at [199, 407] on span "[PERSON_NAME]" at bounding box center [172, 405] width 60 height 12
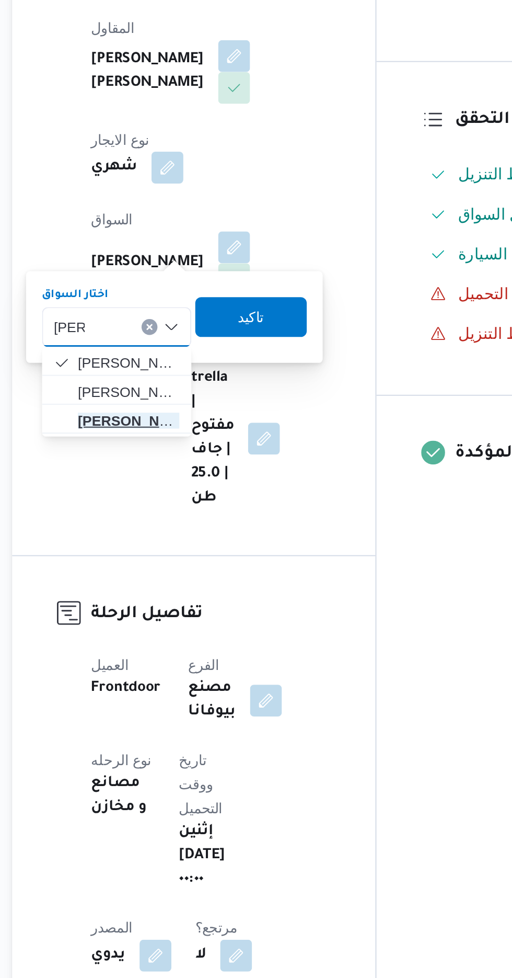
type input "[PERSON_NAME]"
click at [202, 456] on span "[PERSON_NAME]" at bounding box center [196, 454] width 53 height 13
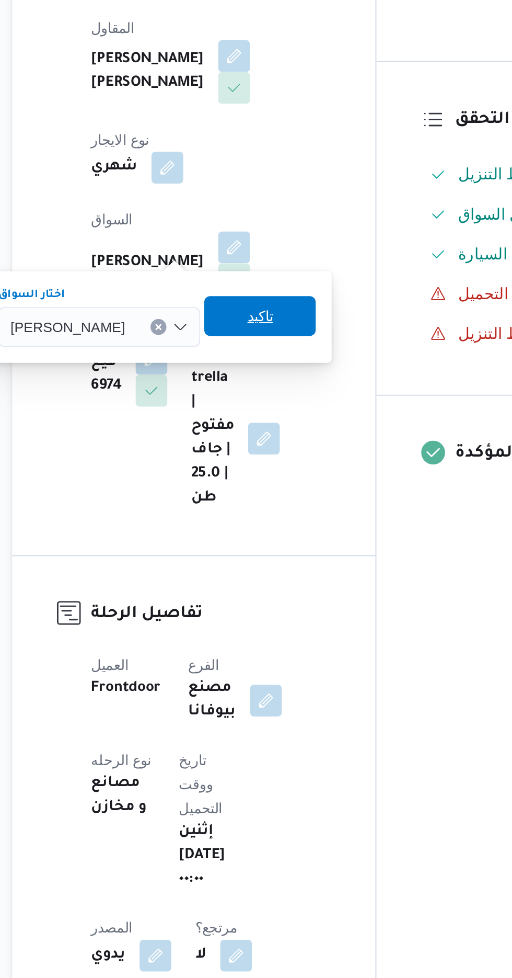
click at [291, 403] on span "تاكيد" at bounding box center [266, 399] width 59 height 21
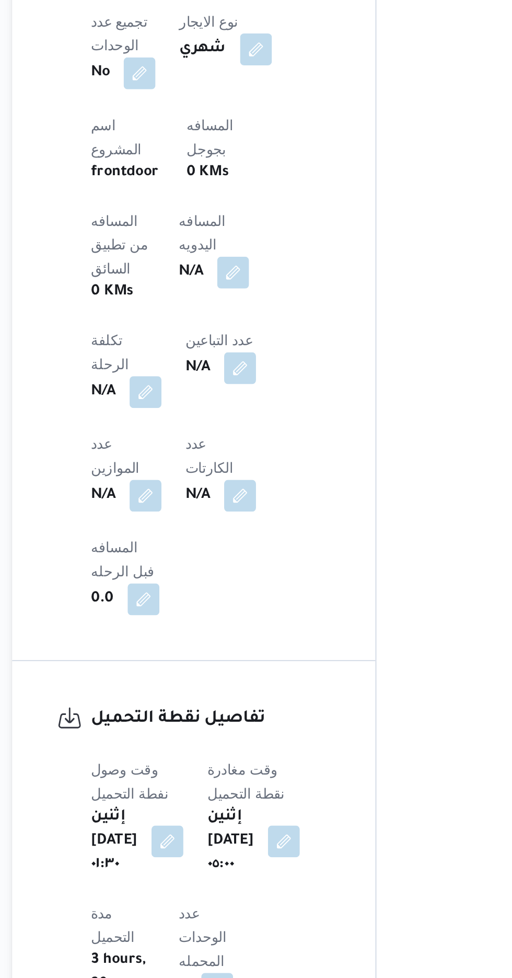
scroll to position [355, 0]
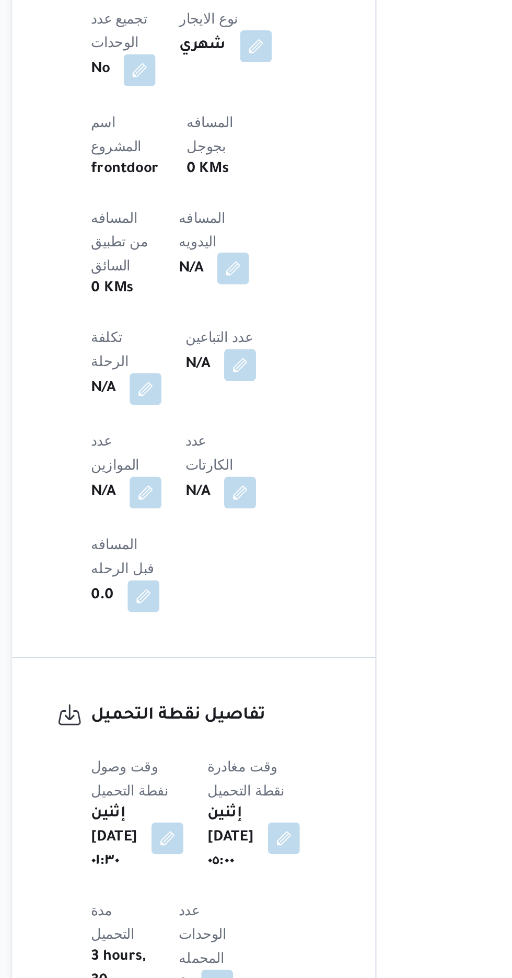
click at [244, 597] on button "button" at bounding box center [252, 605] width 17 height 17
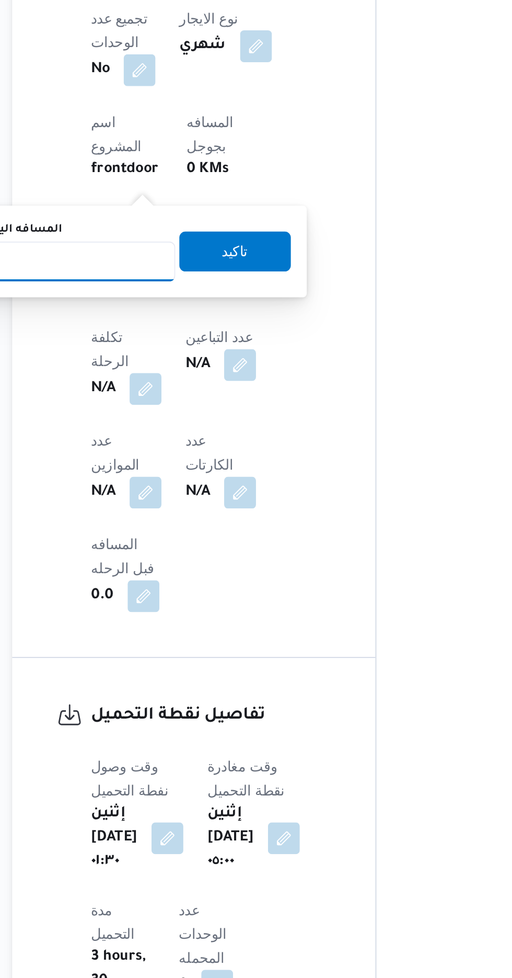
click at [199, 601] on input "المسافه اليدويه" at bounding box center [170, 601] width 104 height 21
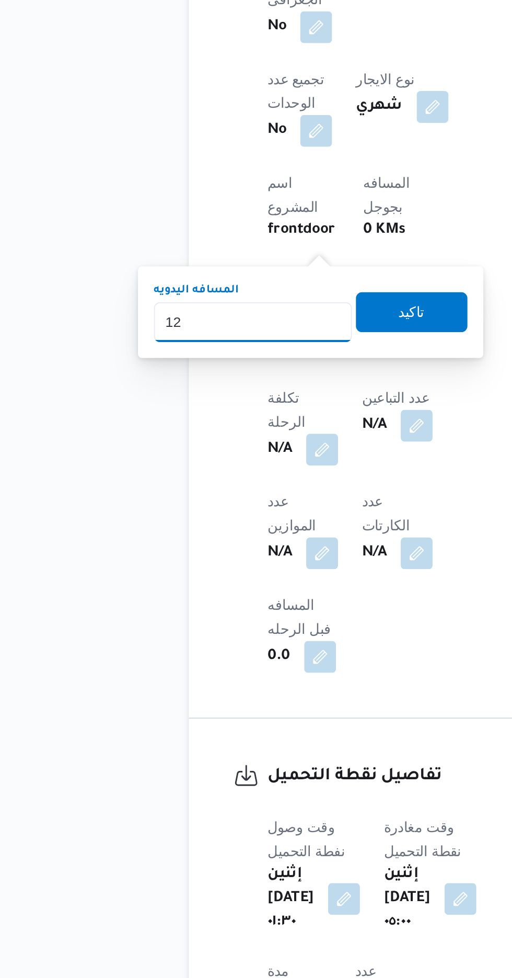
type input "1"
type input "240"
click at [260, 599] on span "تاكيد" at bounding box center [253, 596] width 14 height 13
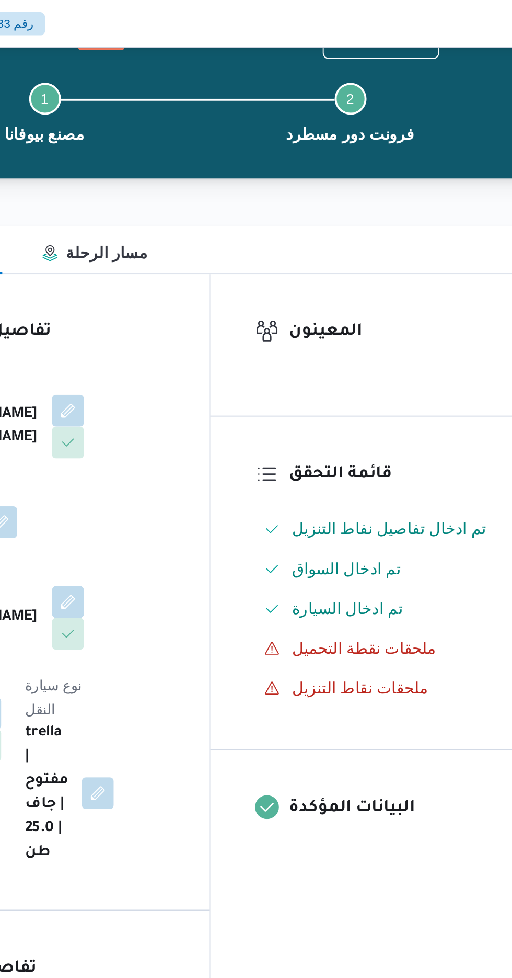
scroll to position [0, 0]
